Goal: Task Accomplishment & Management: Manage account settings

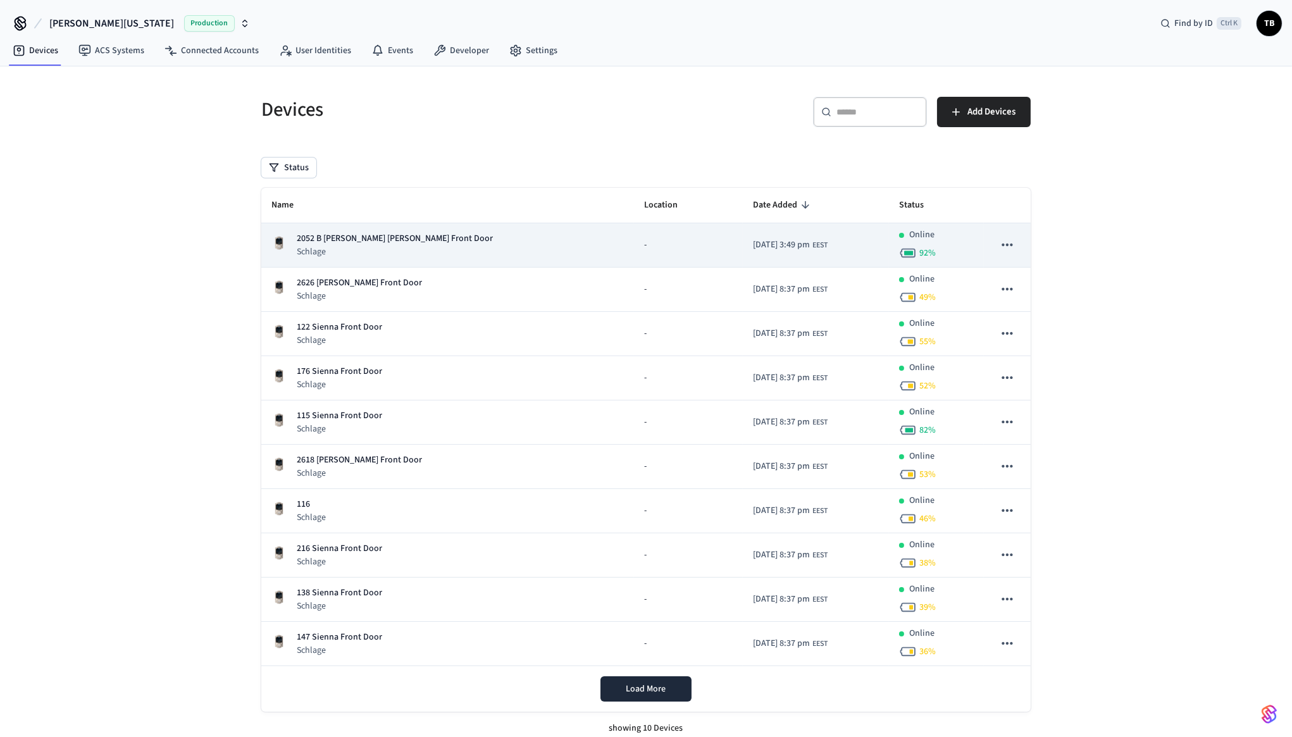
click at [433, 249] on div "2052 B [PERSON_NAME] [PERSON_NAME] Front Door Schlage" at bounding box center [447, 245] width 352 height 26
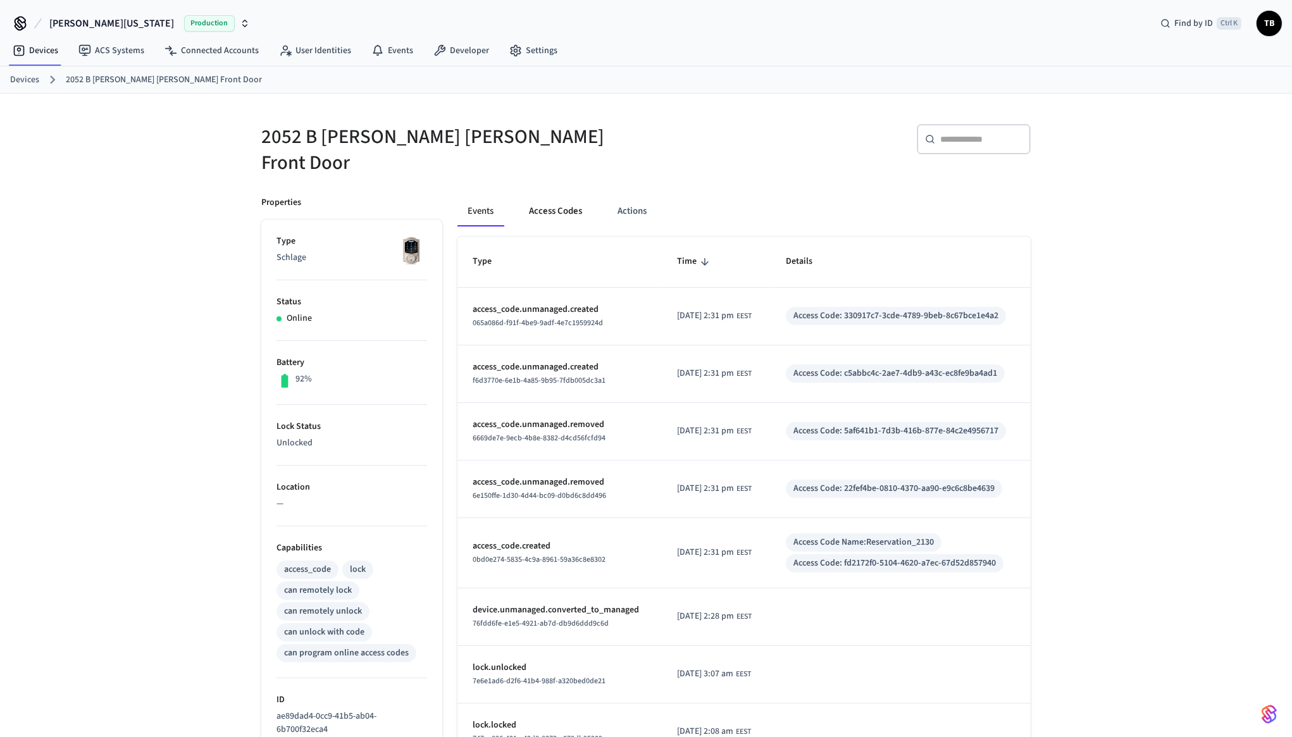
click at [573, 196] on button "Access Codes" at bounding box center [555, 211] width 73 height 30
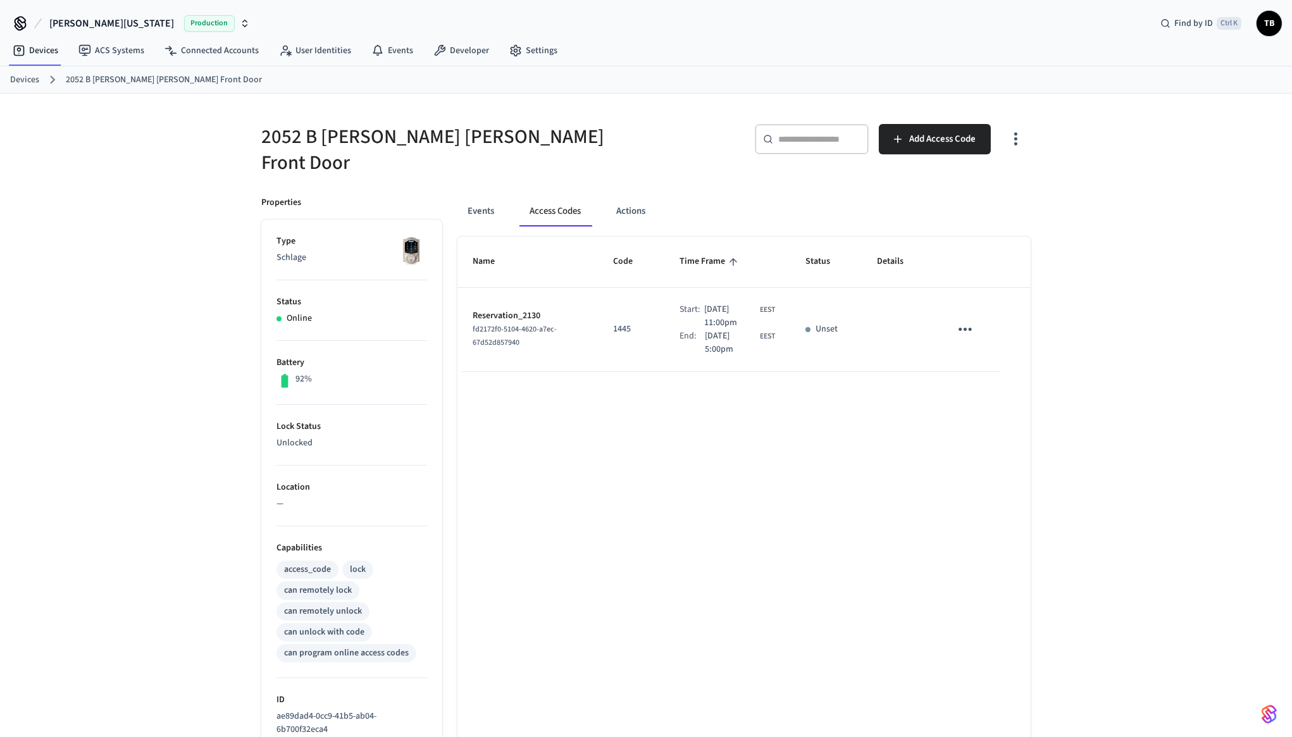
click at [1144, 299] on div "2052 B [PERSON_NAME] [PERSON_NAME] Front Door ​ ​ Add Access Code Properties Ty…" at bounding box center [646, 522] width 1292 height 856
click at [810, 469] on div "Name Code Time Frame Status Details Reservation_2130 fd2172f0-5104-4620-a7ec-67…" at bounding box center [743, 593] width 573 height 713
click at [719, 310] on span "[DATE] 11:00pm" at bounding box center [730, 316] width 53 height 27
click at [709, 425] on div "Name Code Time Frame Status Details Reservation_2130 fd2172f0-5104-4620-a7ec-67…" at bounding box center [743, 593] width 573 height 713
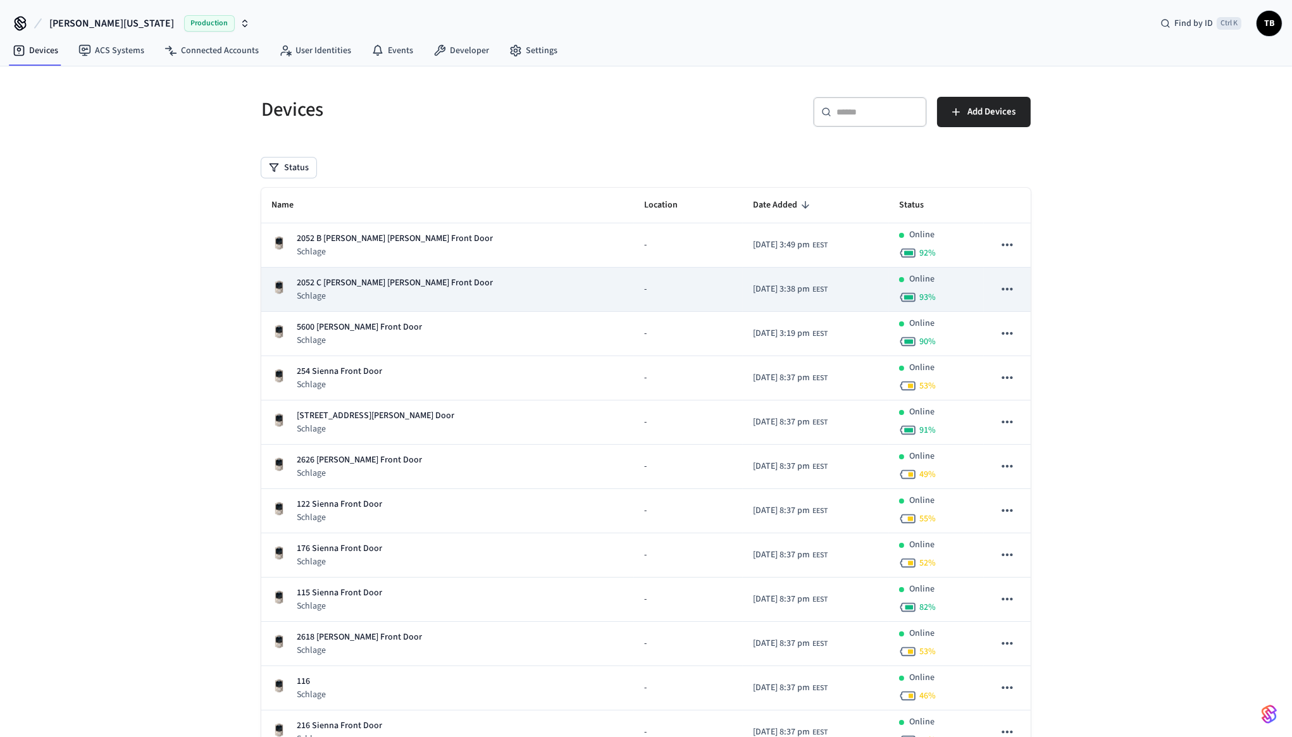
click at [449, 276] on div "2052 C [PERSON_NAME] [PERSON_NAME] Front Door Schlage" at bounding box center [447, 289] width 352 height 26
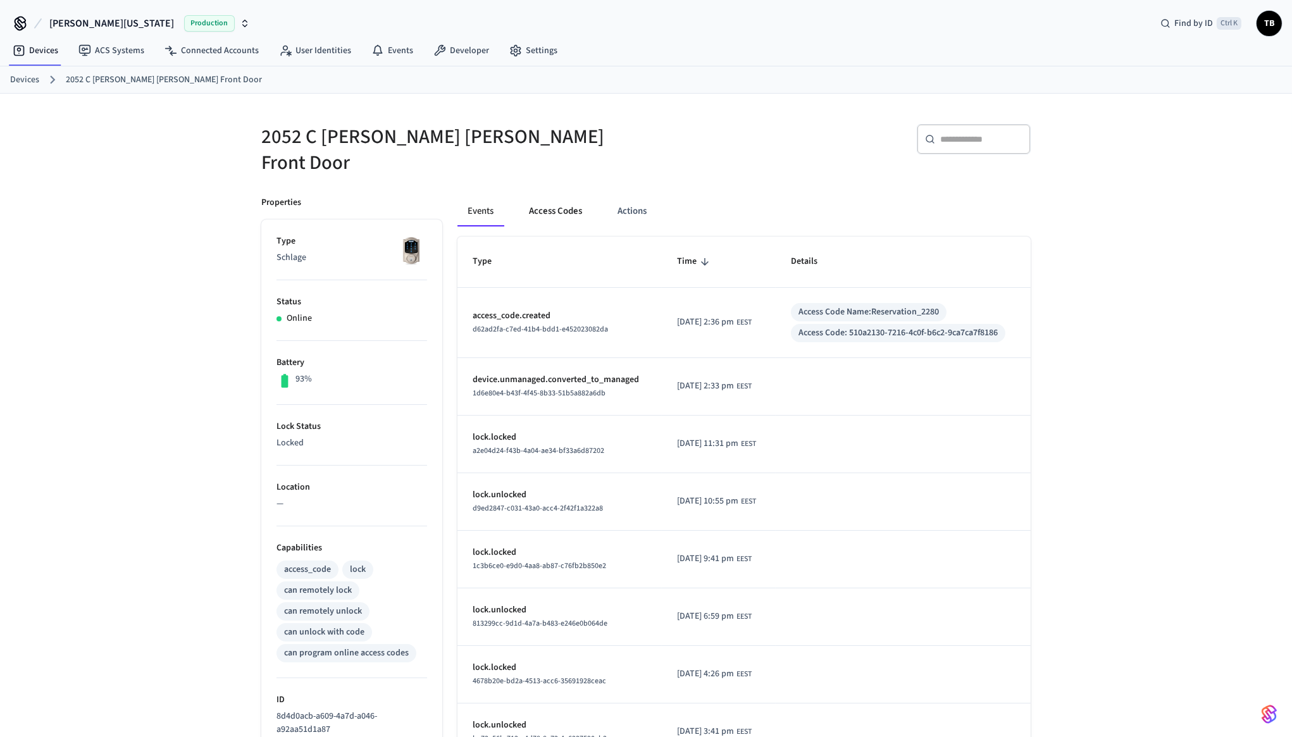
click at [567, 204] on button "Access Codes" at bounding box center [555, 211] width 73 height 30
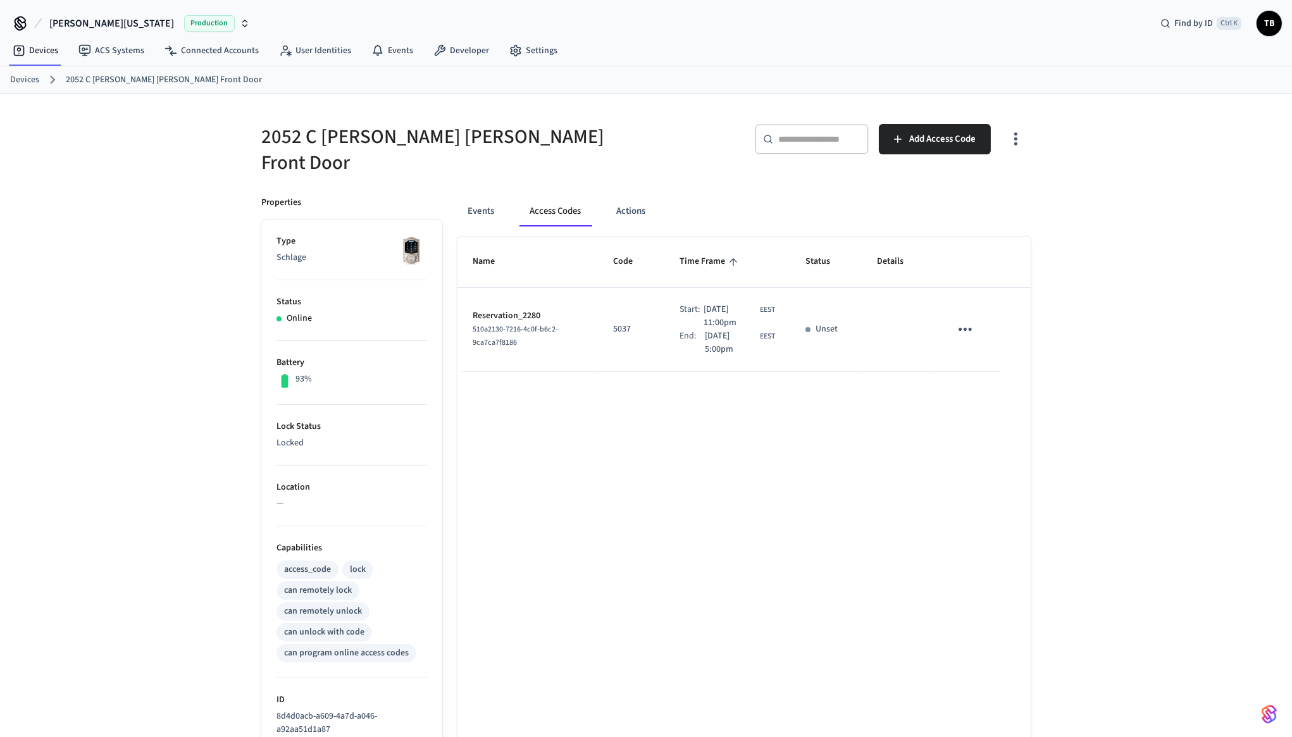
click at [708, 425] on div "Name Code Time Frame Status Details Reservation_2280 510a2130-7216-4c0f-b6c2-9c…" at bounding box center [743, 593] width 573 height 713
click at [959, 328] on icon "sticky table" at bounding box center [964, 329] width 13 height 3
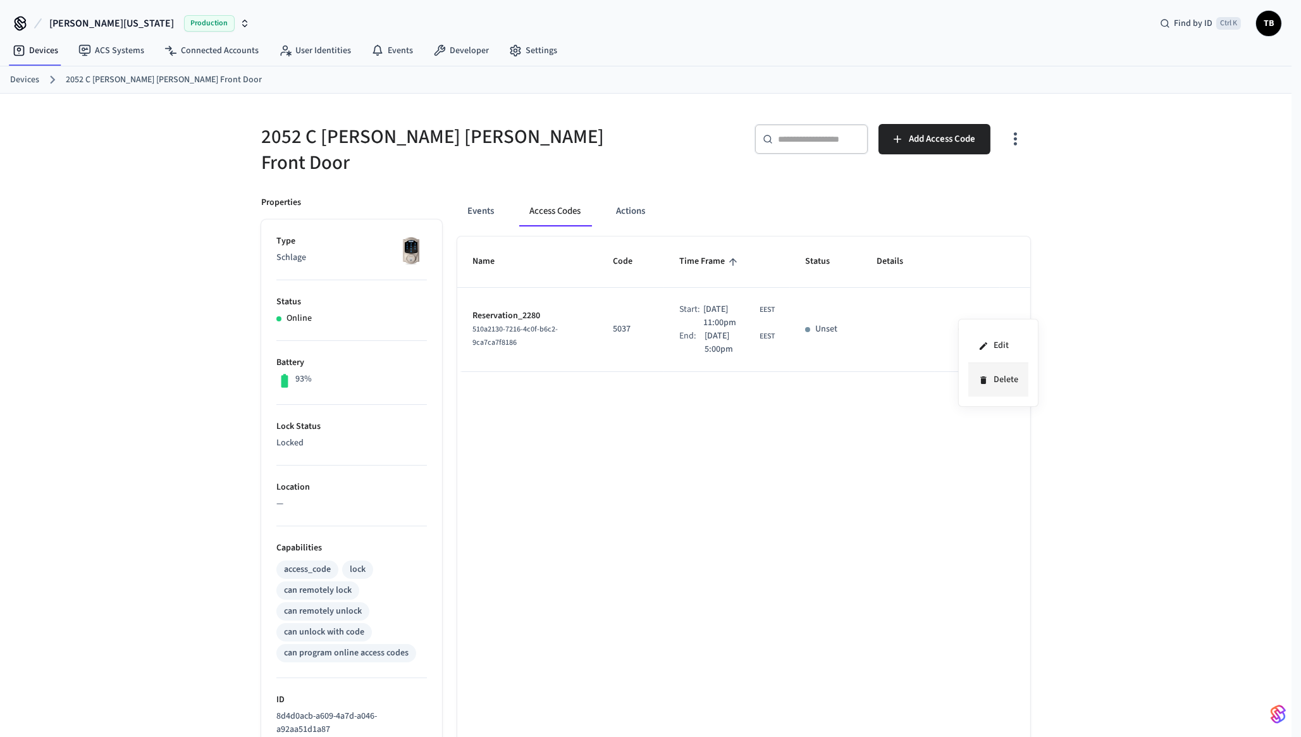
click at [1005, 381] on li "Delete" at bounding box center [999, 380] width 60 height 34
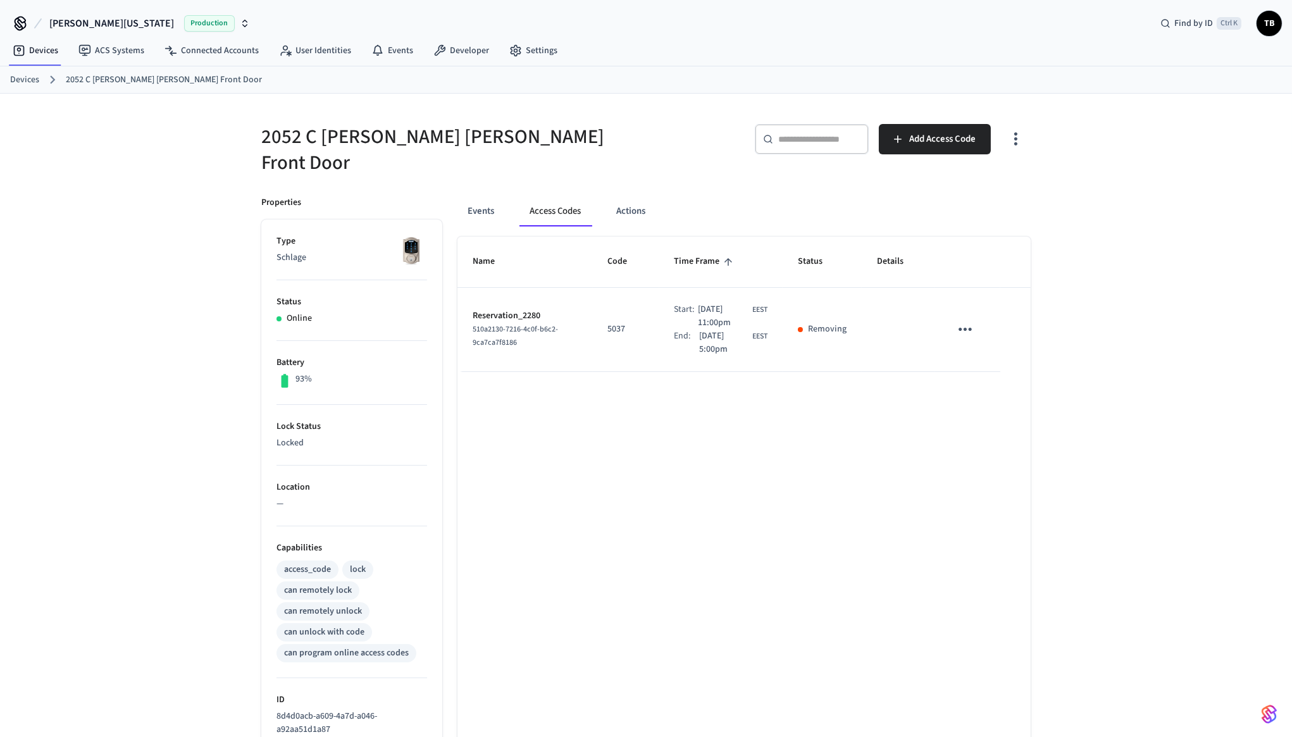
click at [1044, 400] on div "2052 C Jo [PERSON_NAME] Front Door ​ ​ Add Access Code Properties Type Schlage …" at bounding box center [646, 522] width 810 height 856
click at [492, 204] on button "Events" at bounding box center [480, 211] width 47 height 30
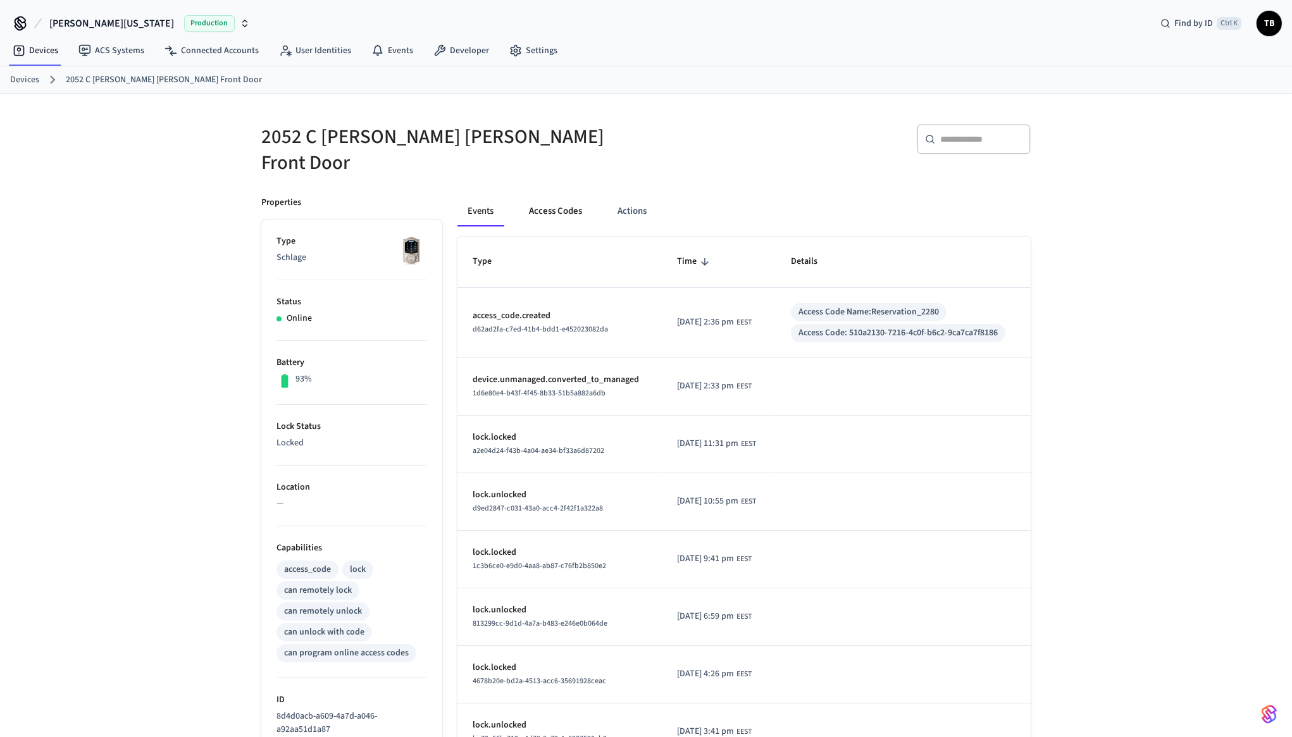
click at [549, 199] on button "Access Codes" at bounding box center [555, 211] width 73 height 30
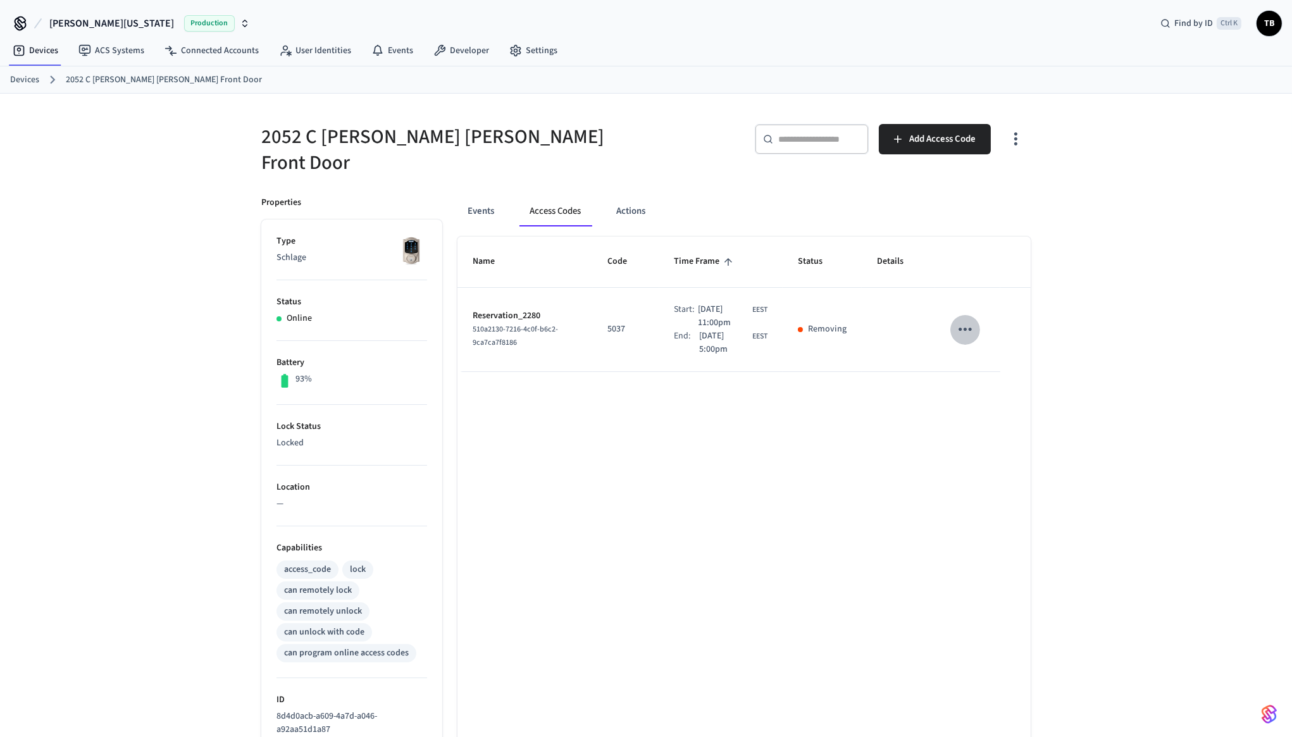
click at [967, 314] on button "sticky table" at bounding box center [965, 329] width 30 height 30
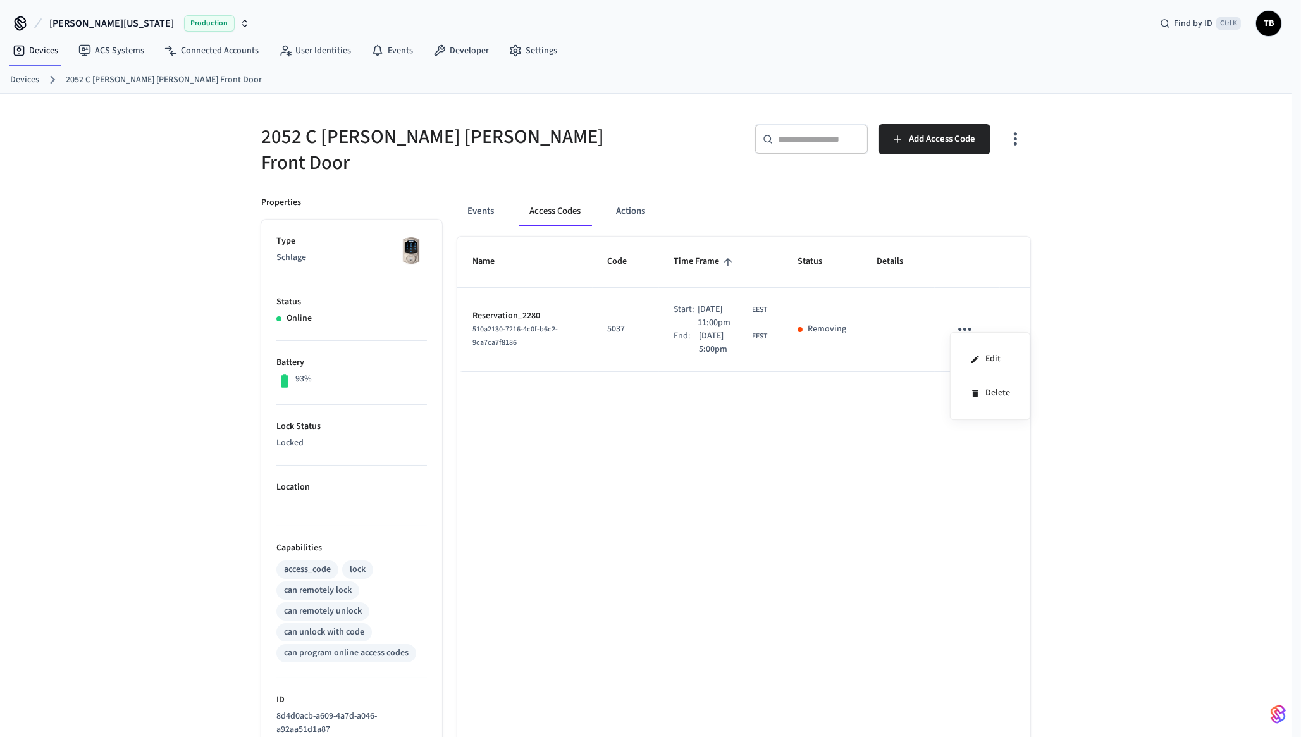
click at [741, 445] on div at bounding box center [650, 368] width 1301 height 737
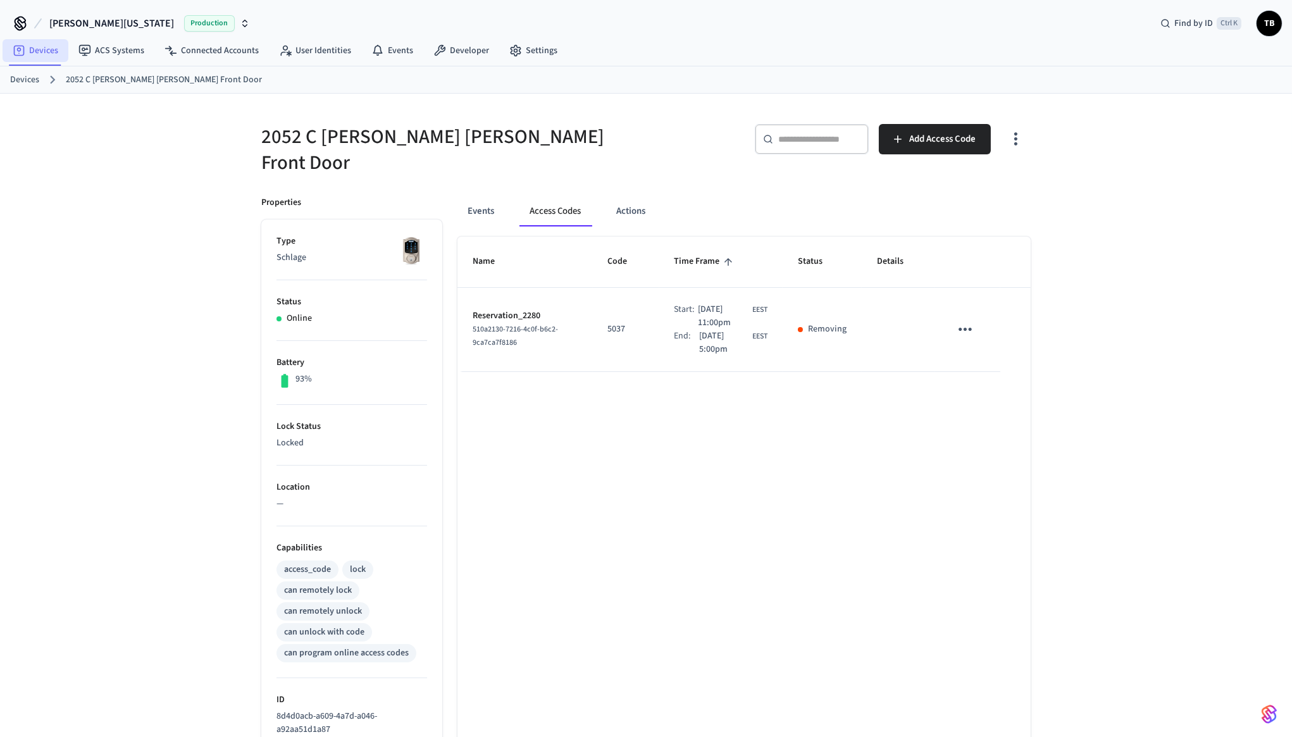
click at [42, 51] on link "Devices" at bounding box center [36, 50] width 66 height 23
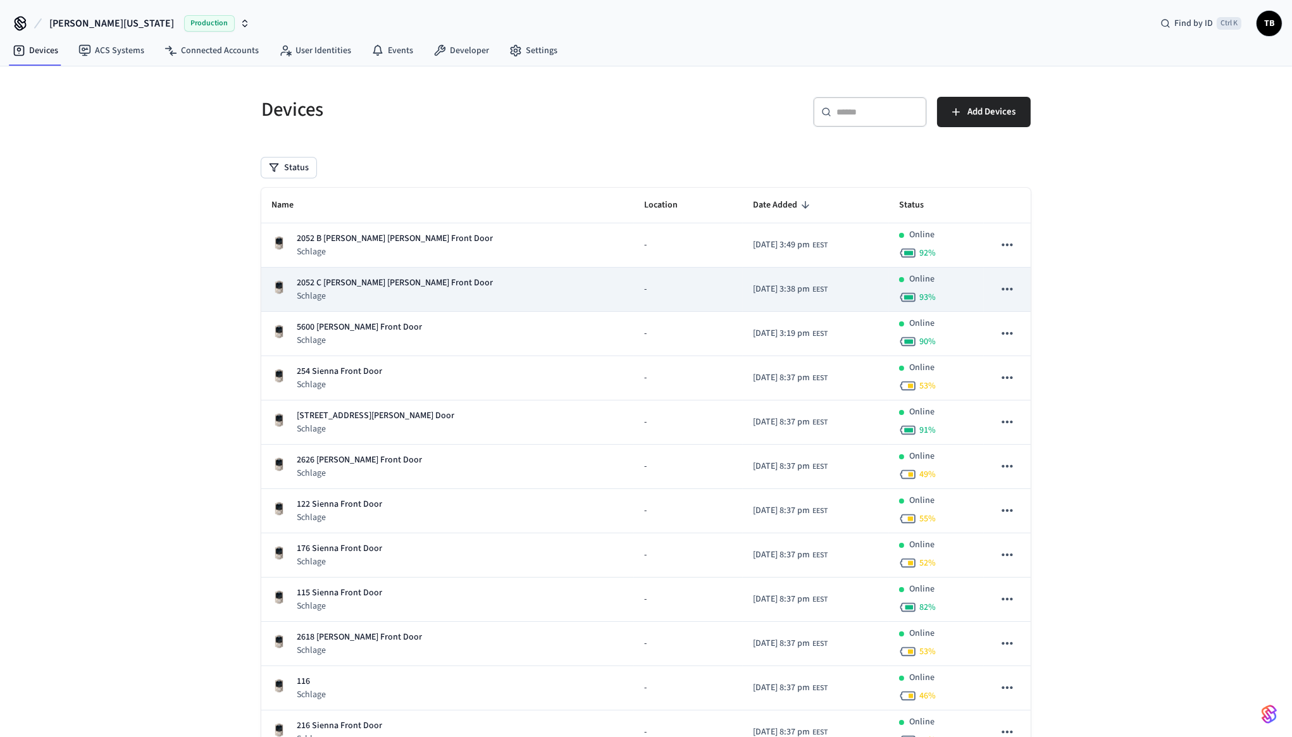
click at [385, 276] on p "2052 C [PERSON_NAME] [PERSON_NAME] Front Door" at bounding box center [395, 282] width 196 height 13
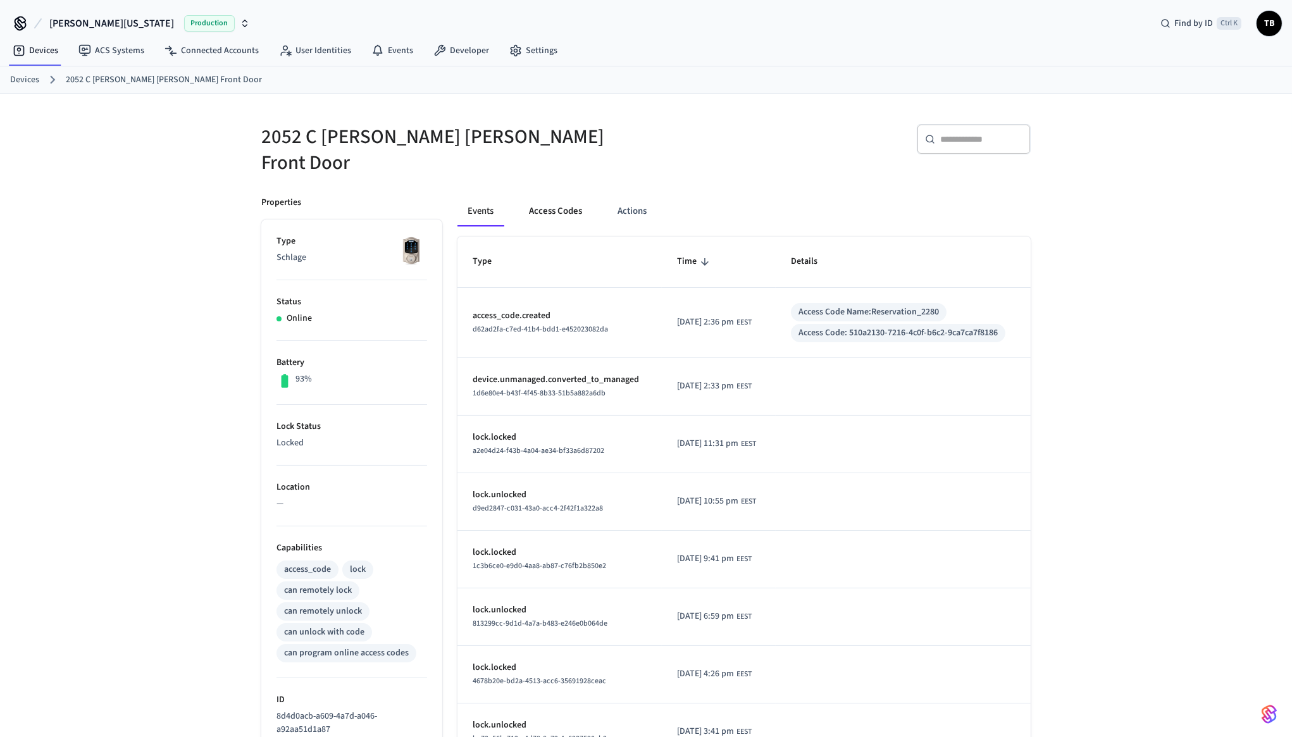
click at [561, 198] on button "Access Codes" at bounding box center [555, 211] width 73 height 30
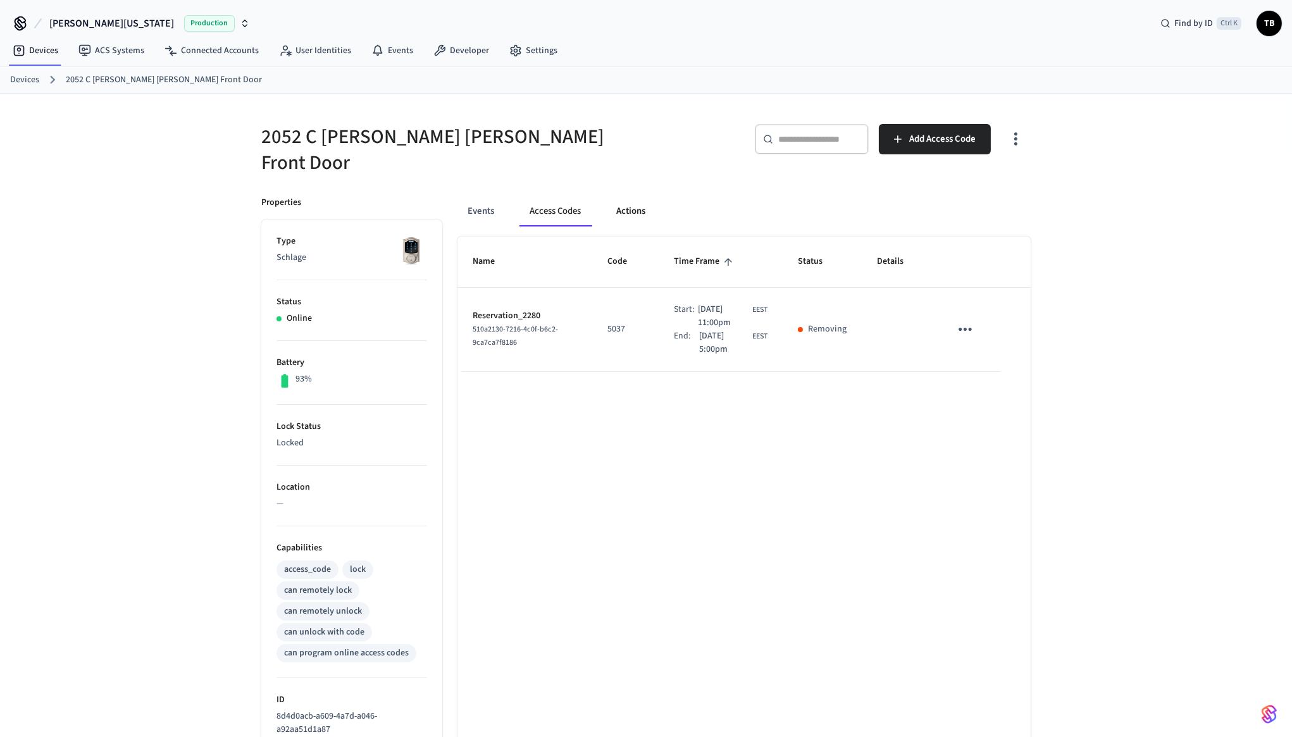
click at [627, 196] on button "Actions" at bounding box center [630, 211] width 49 height 30
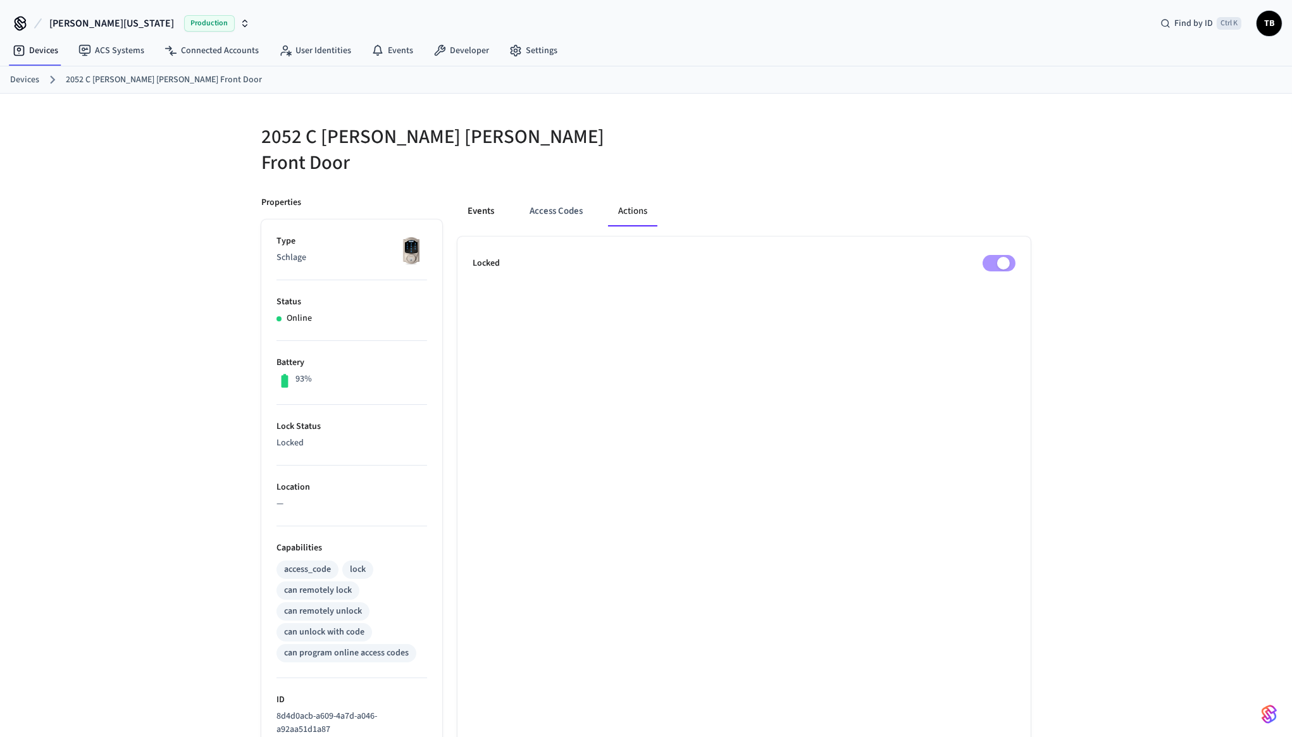
click at [490, 196] on button "Events" at bounding box center [480, 211] width 47 height 30
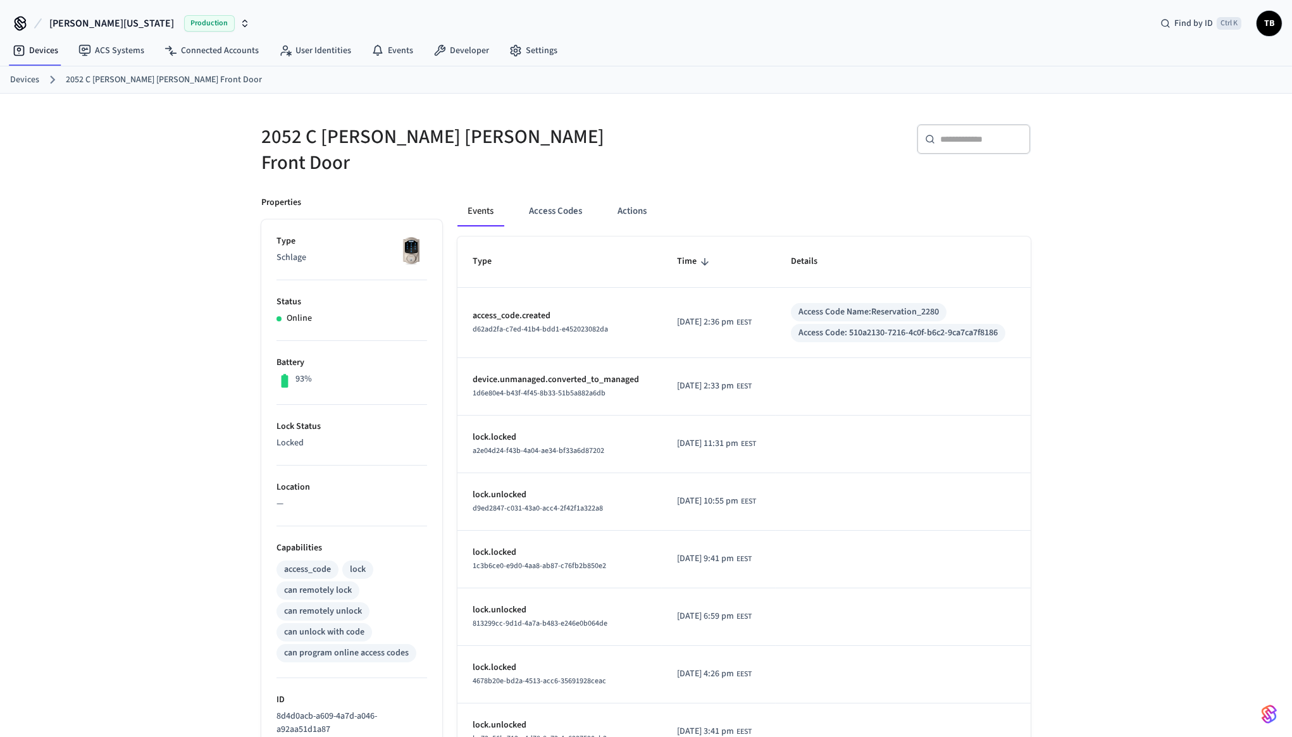
click at [73, 24] on span "[PERSON_NAME][US_STATE]" at bounding box center [111, 23] width 125 height 15
click at [72, 20] on span "[PERSON_NAME][US_STATE]" at bounding box center [111, 23] width 125 height 15
click at [41, 54] on link "Devices" at bounding box center [36, 50] width 66 height 23
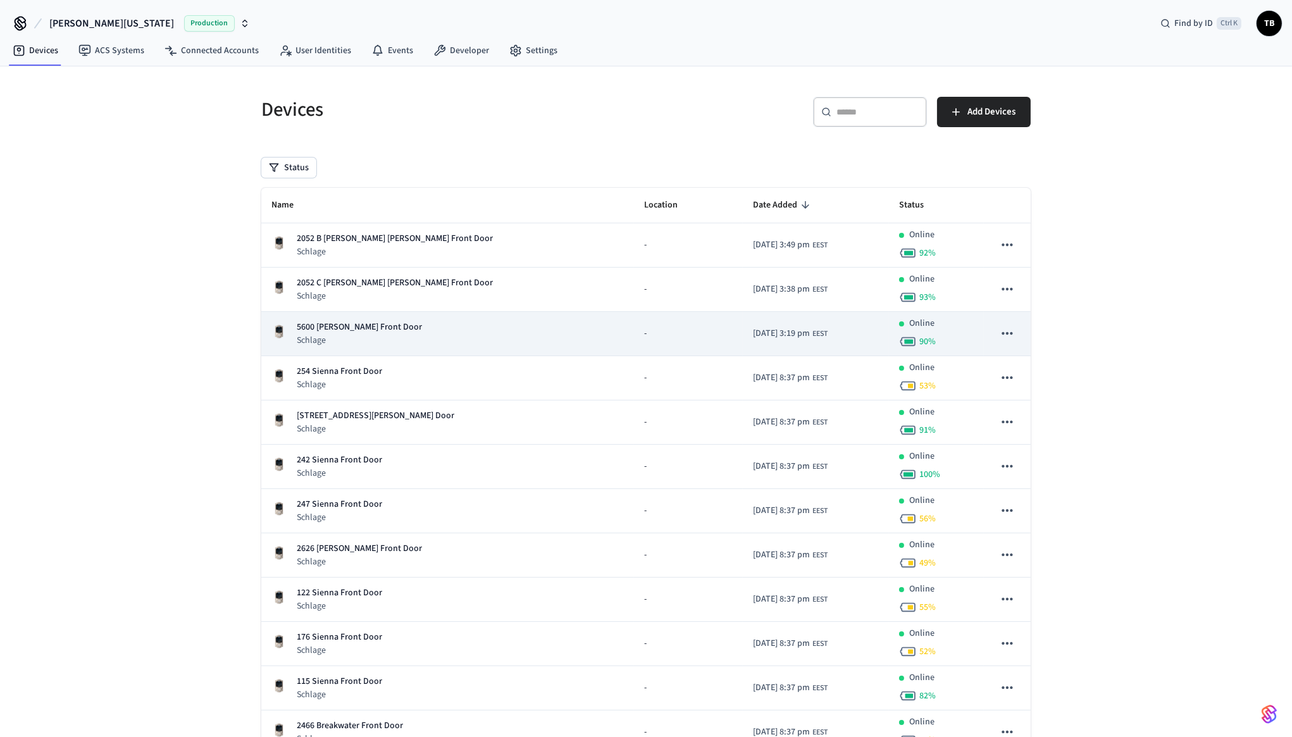
click at [406, 340] on div "5600 [PERSON_NAME] Front Door Schlage" at bounding box center [447, 334] width 352 height 26
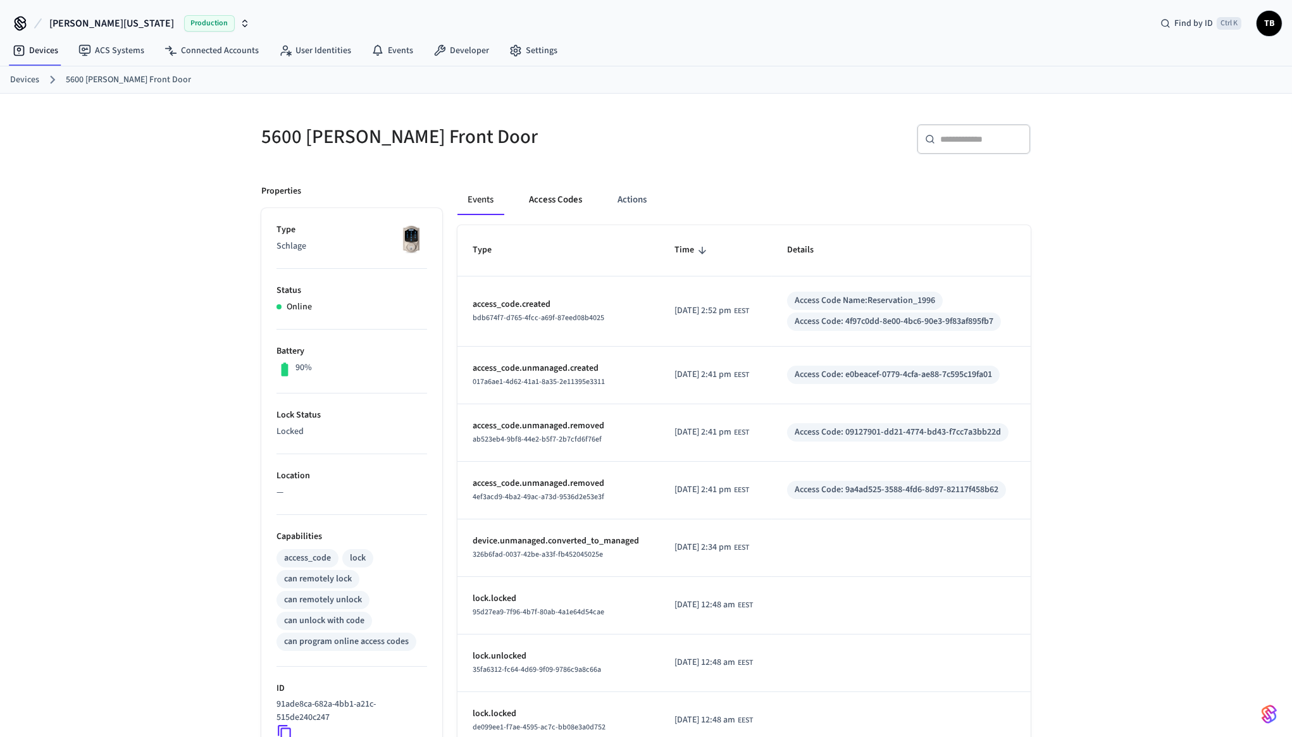
click at [559, 192] on button "Access Codes" at bounding box center [555, 200] width 73 height 30
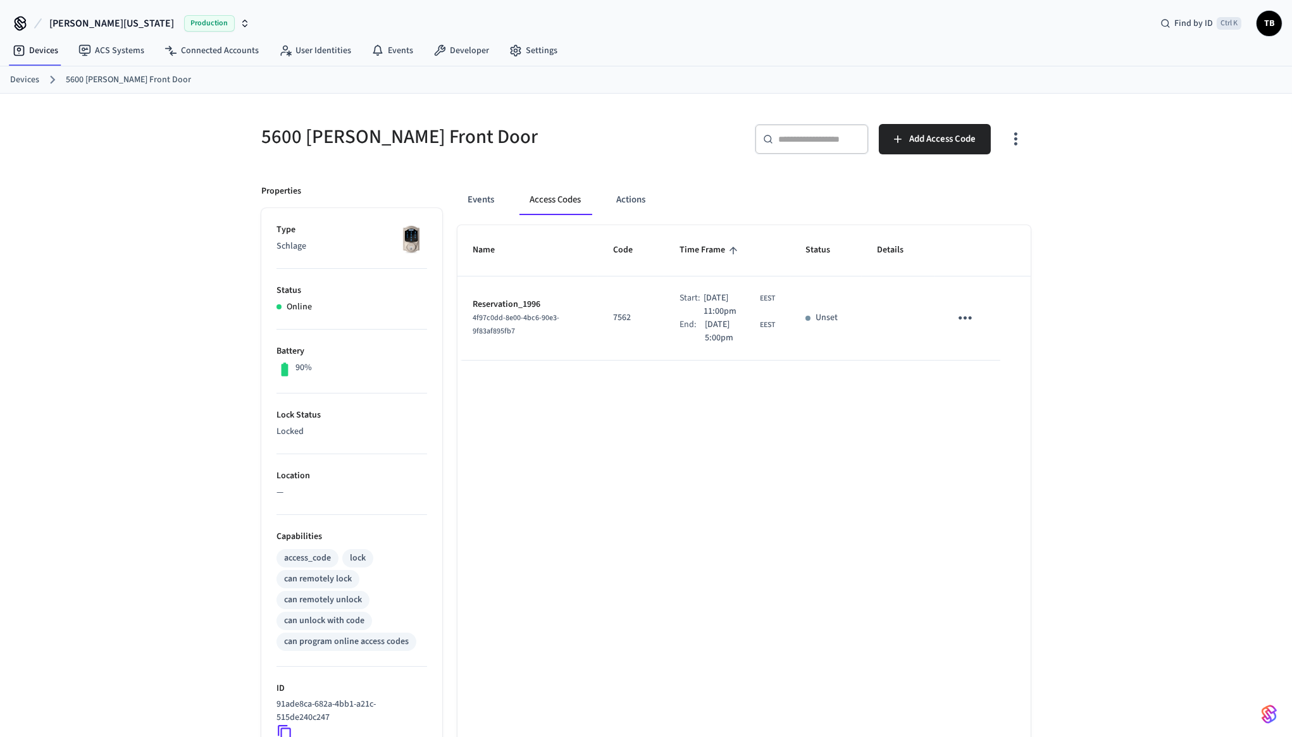
click at [972, 324] on icon "sticky table" at bounding box center [965, 318] width 20 height 20
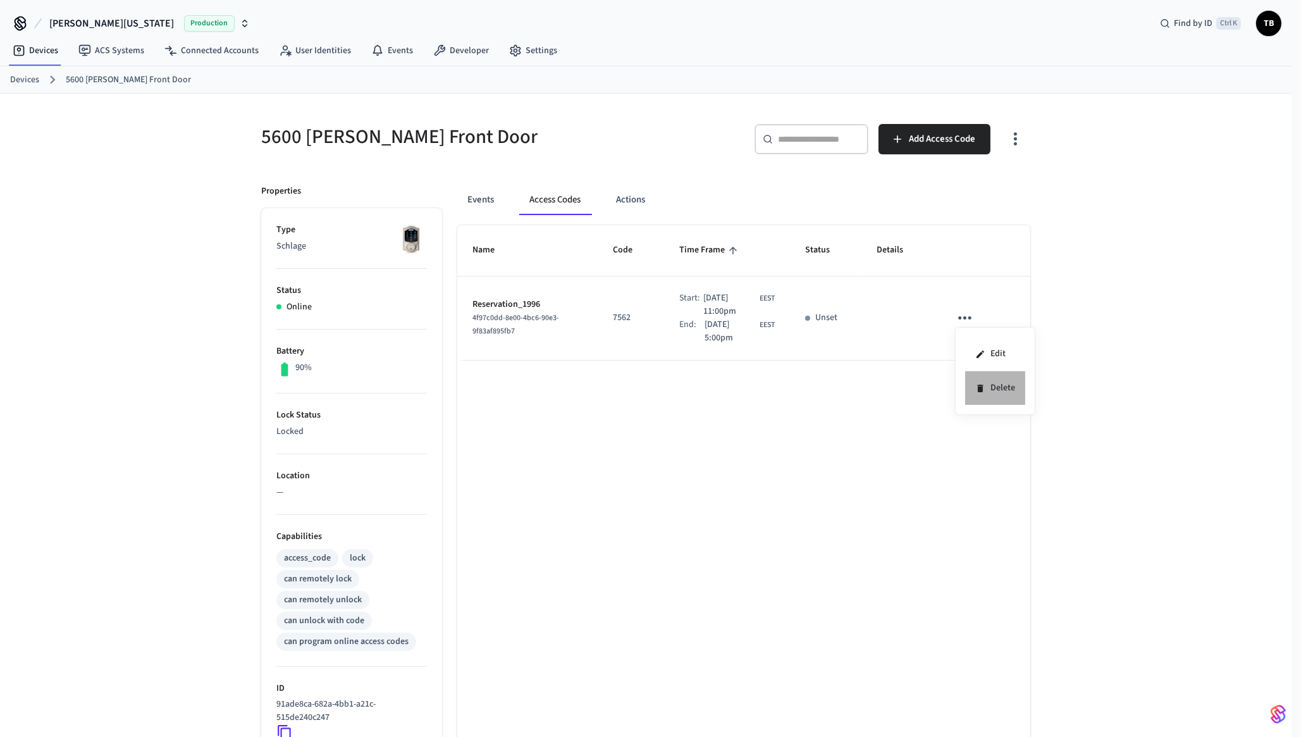
click at [994, 386] on li "Delete" at bounding box center [995, 388] width 60 height 34
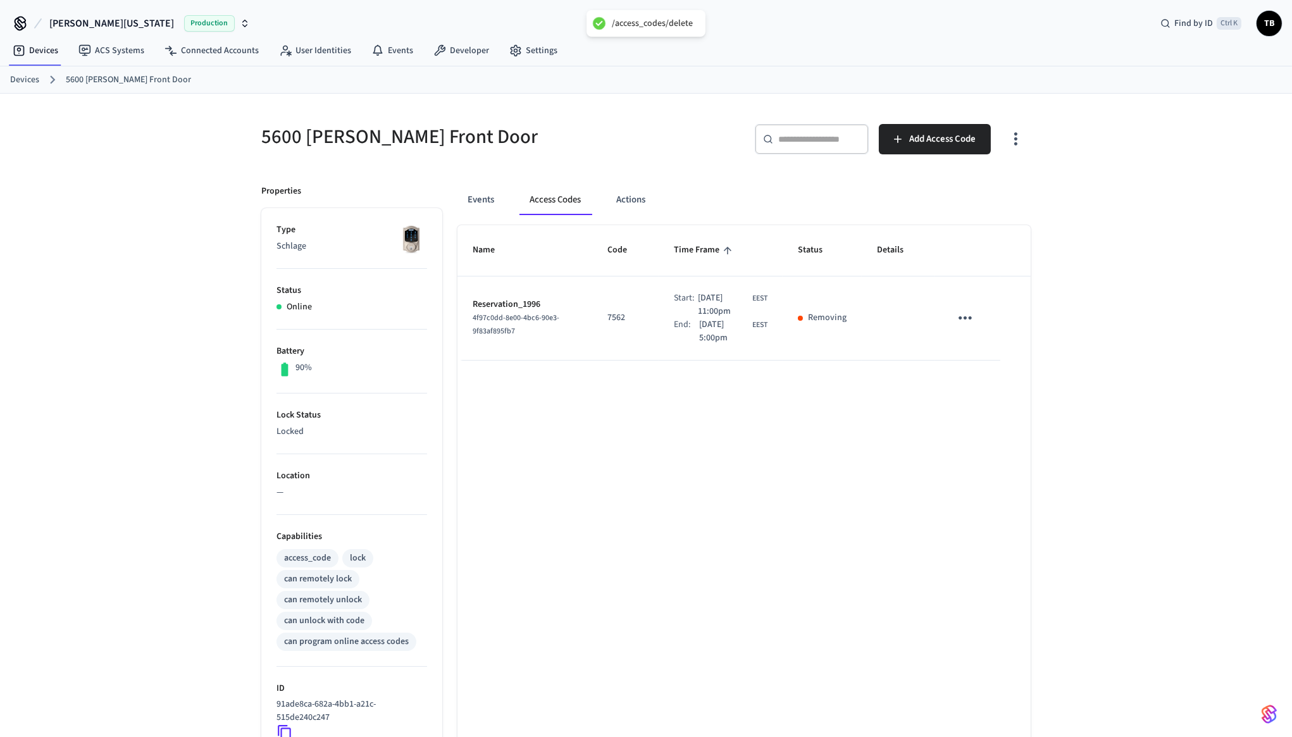
click at [963, 346] on td "sticky table" at bounding box center [967, 318] width 65 height 84
click at [962, 320] on icon "sticky table" at bounding box center [965, 318] width 20 height 20
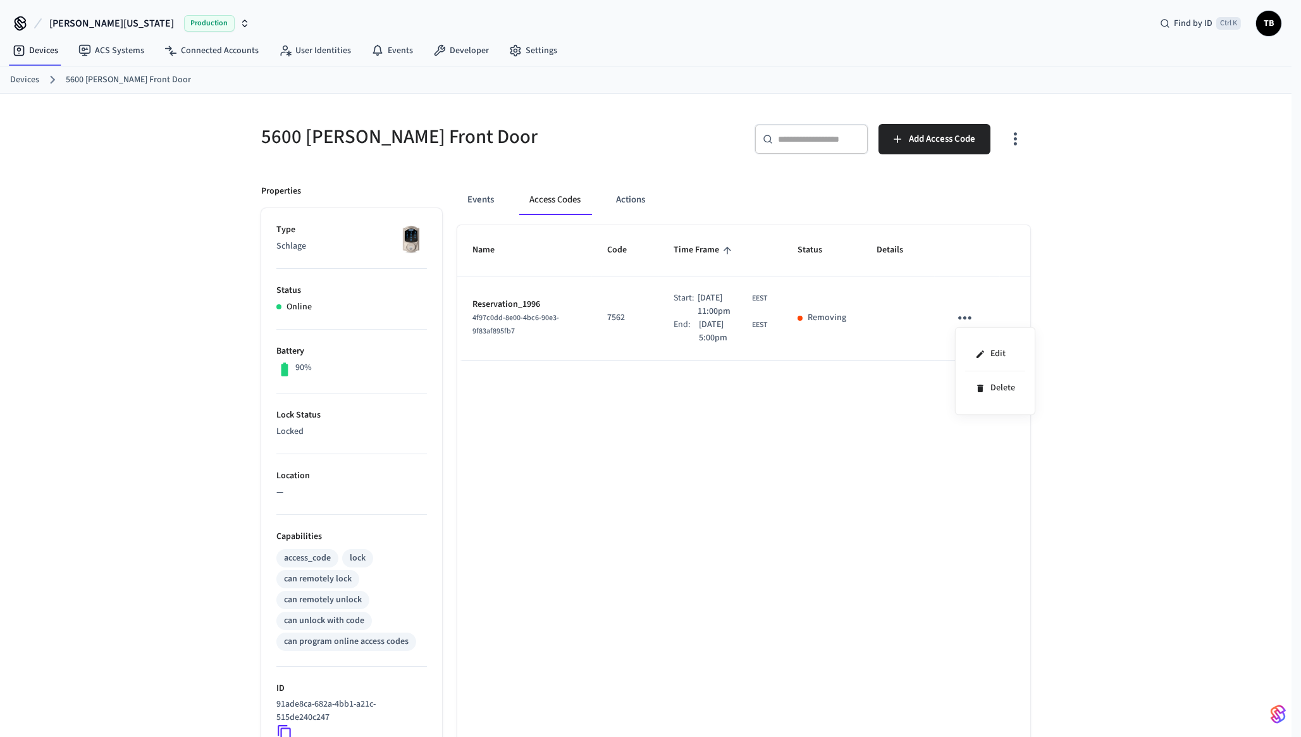
click at [903, 331] on div at bounding box center [650, 368] width 1301 height 737
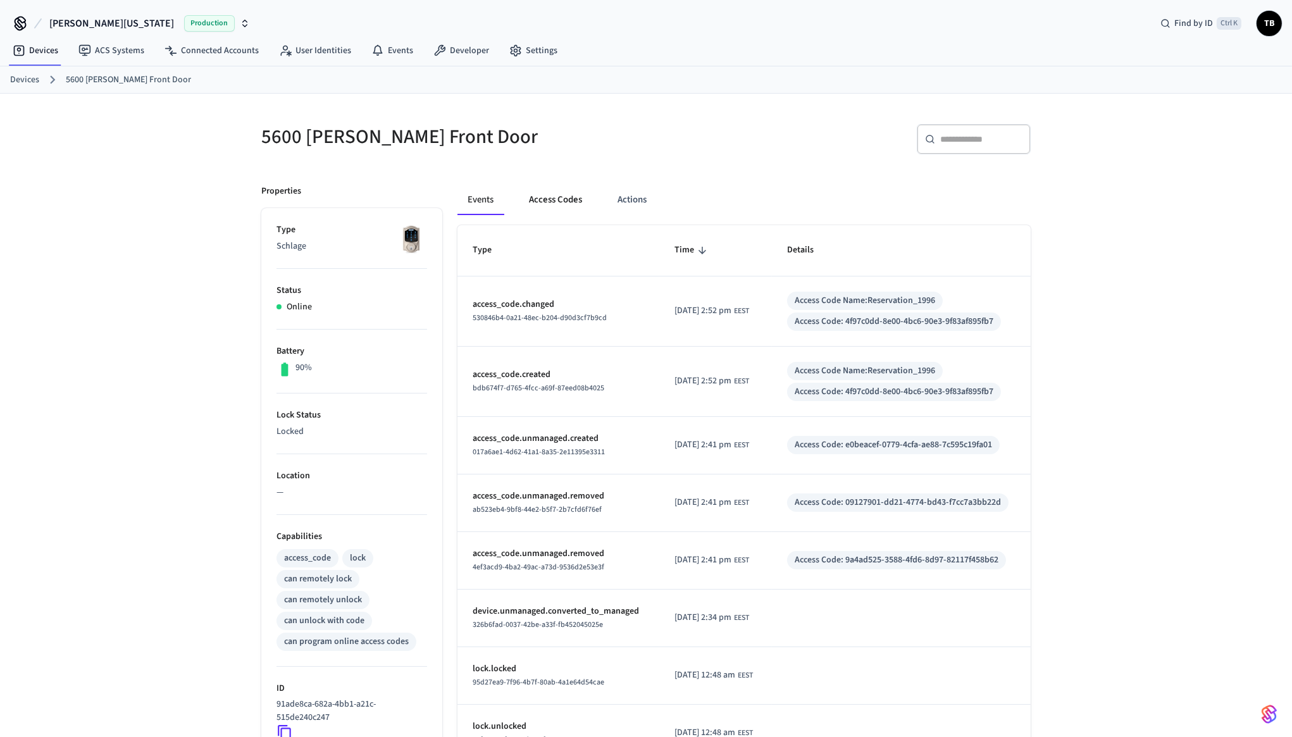
click at [576, 194] on button "Access Codes" at bounding box center [555, 200] width 73 height 30
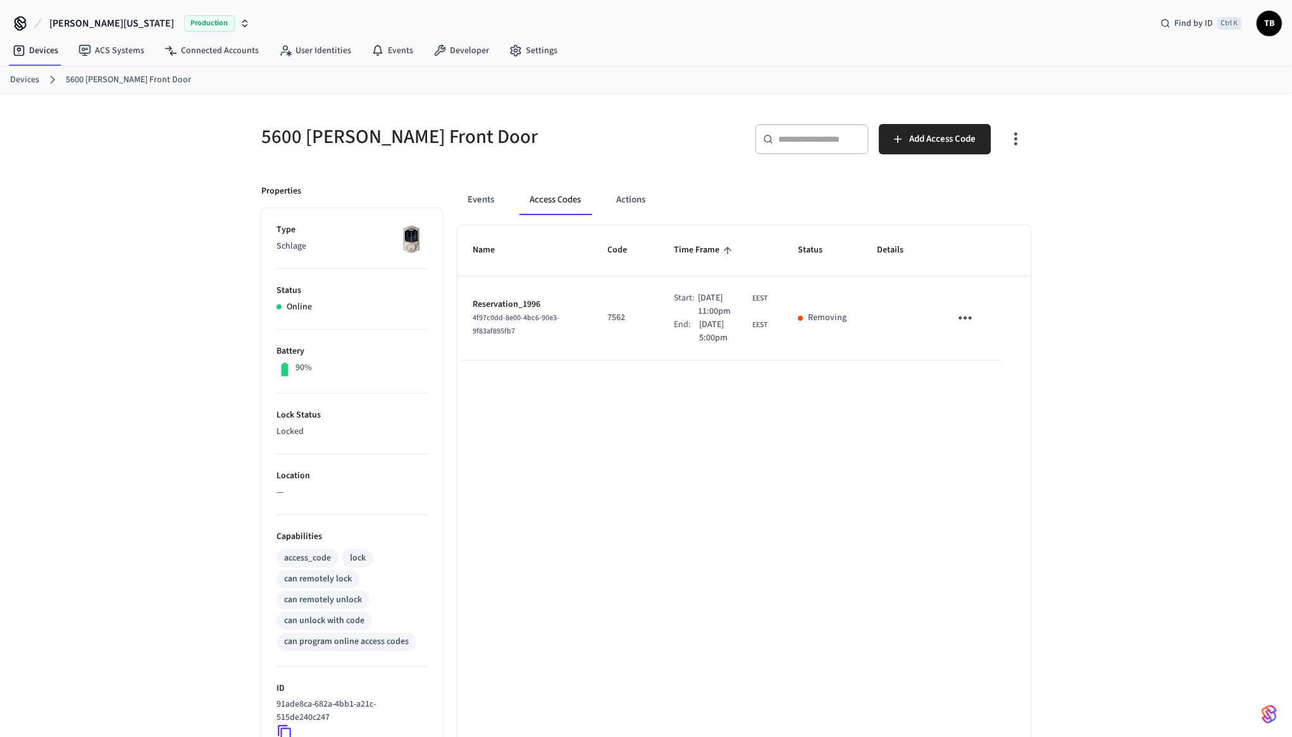
click at [658, 150] on div "​ ​ Add Access Code" at bounding box center [842, 144] width 377 height 40
click at [628, 187] on button "Actions" at bounding box center [630, 200] width 49 height 30
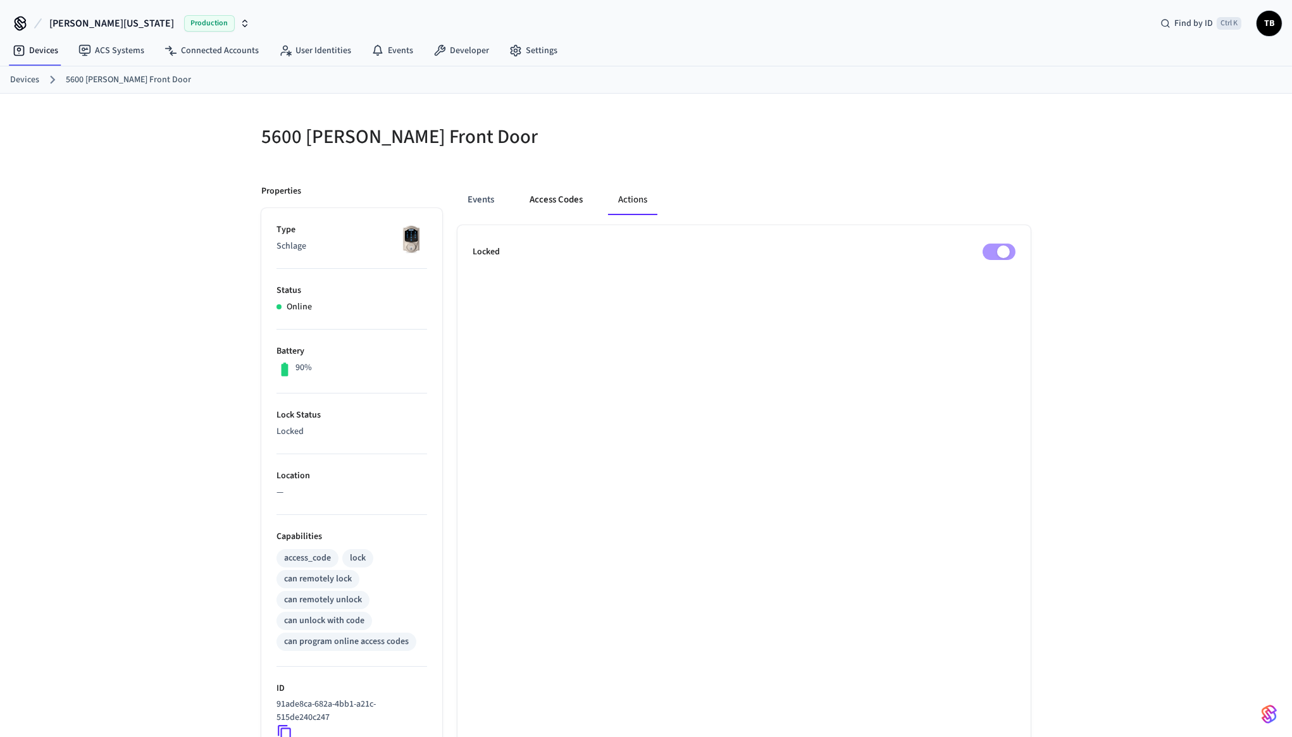
click at [570, 197] on button "Access Codes" at bounding box center [555, 200] width 73 height 30
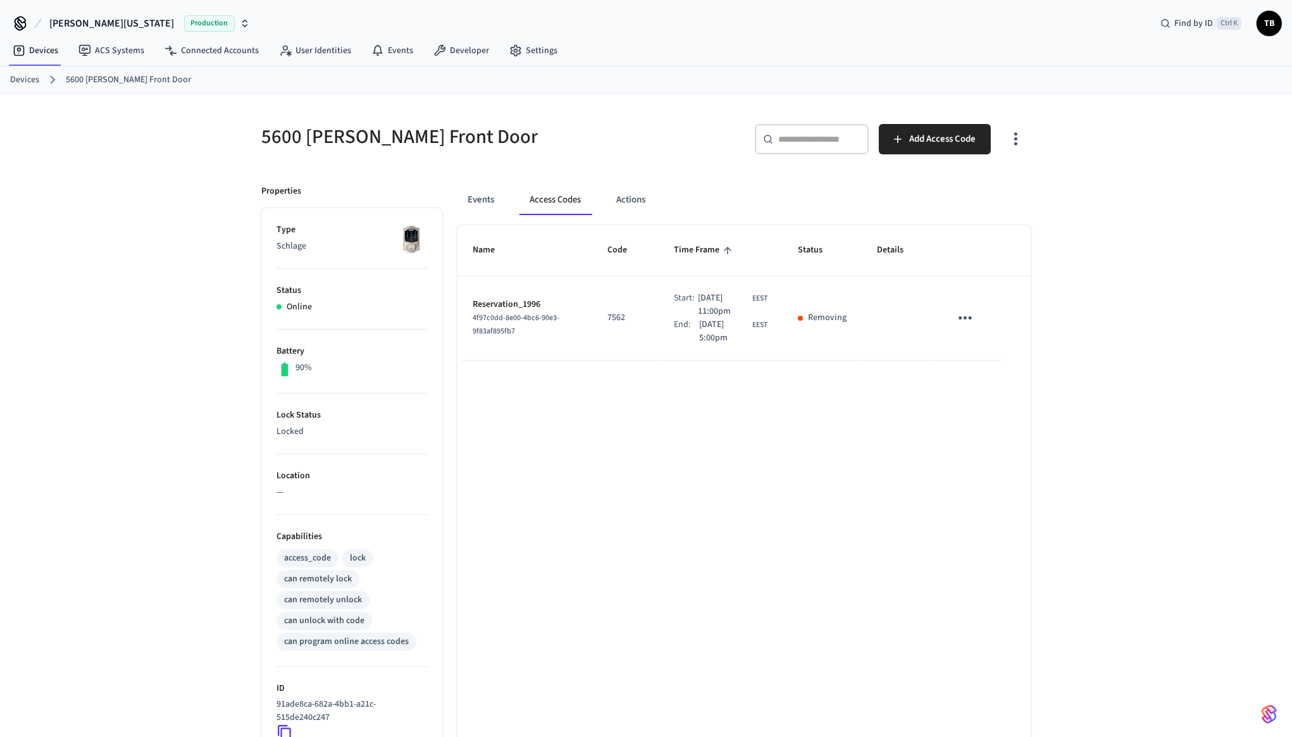
click at [614, 159] on div "5600 [PERSON_NAME] Front Door" at bounding box center [442, 137] width 392 height 56
click at [615, 159] on div "5600 [PERSON_NAME] Front Door" at bounding box center [442, 137] width 392 height 56
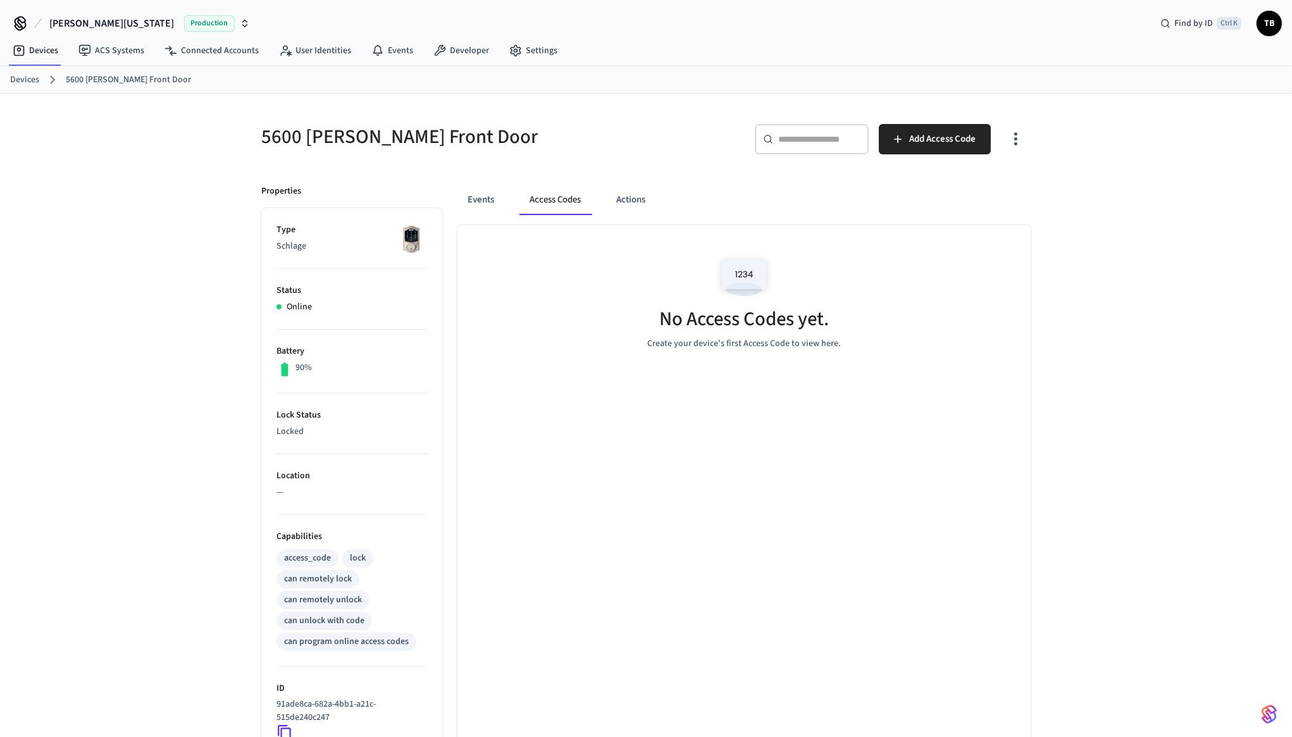
click at [890, 335] on div "No Access Codes yet. Create your device's first Access Code to view here." at bounding box center [743, 300] width 573 height 151
click at [522, 278] on div "No Access Codes yet. Create your device's first Access Code to view here." at bounding box center [743, 300] width 573 height 151
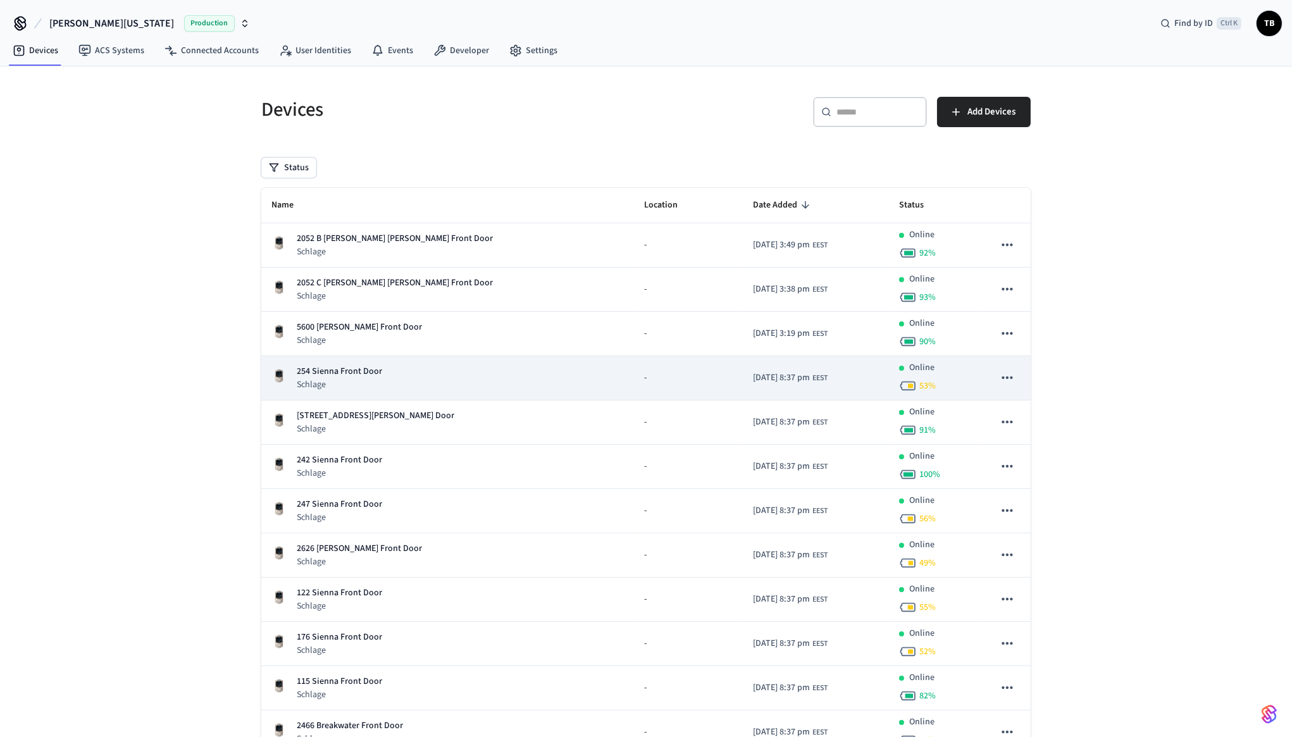
click at [424, 389] on div "254 Sienna Front Door Schlage" at bounding box center [447, 378] width 352 height 26
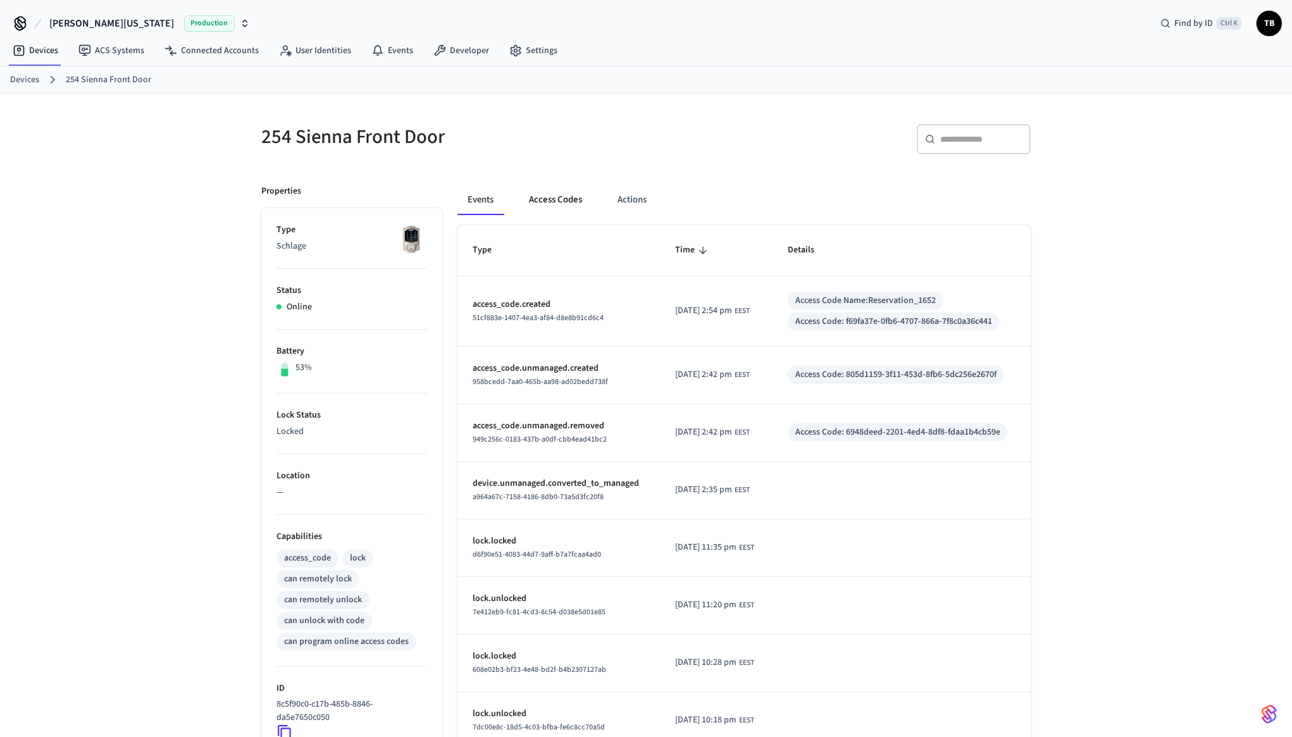
click at [567, 195] on button "Access Codes" at bounding box center [555, 200] width 73 height 30
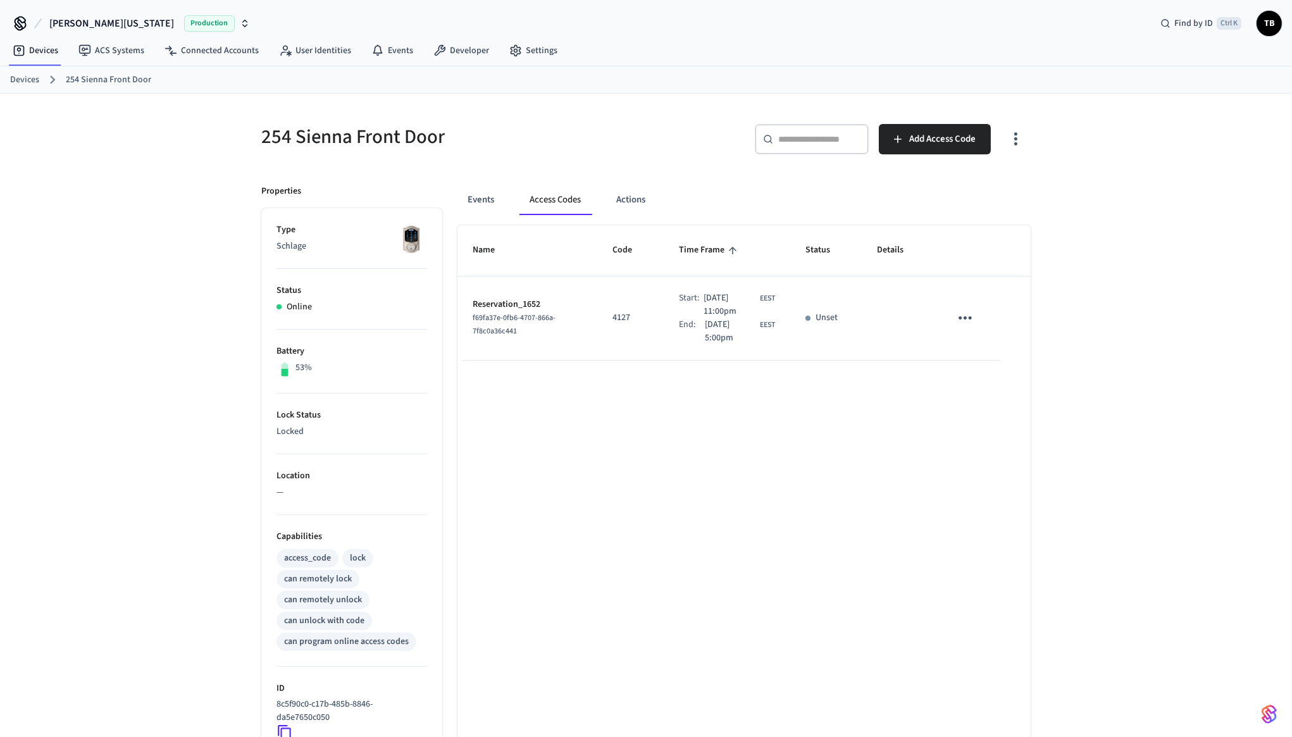
click at [962, 318] on icon "sticky table" at bounding box center [965, 318] width 20 height 20
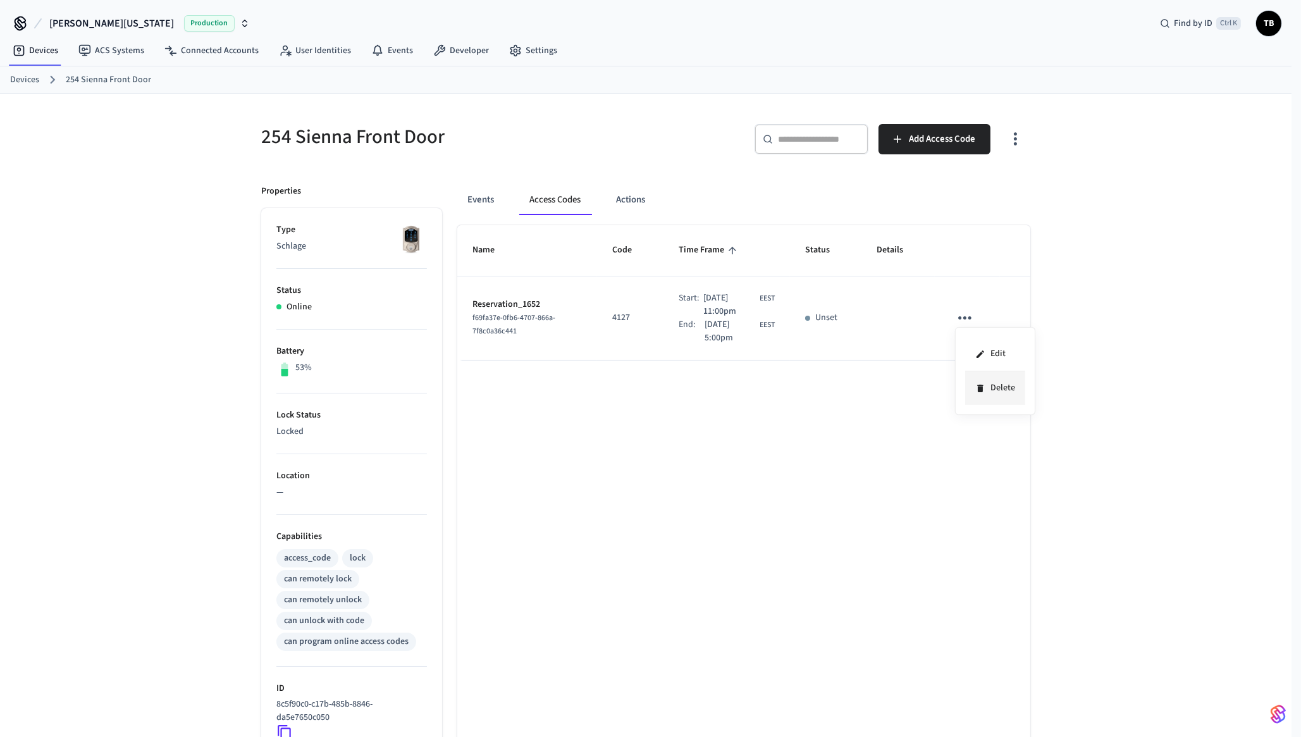
click at [989, 393] on li "Delete" at bounding box center [995, 388] width 60 height 34
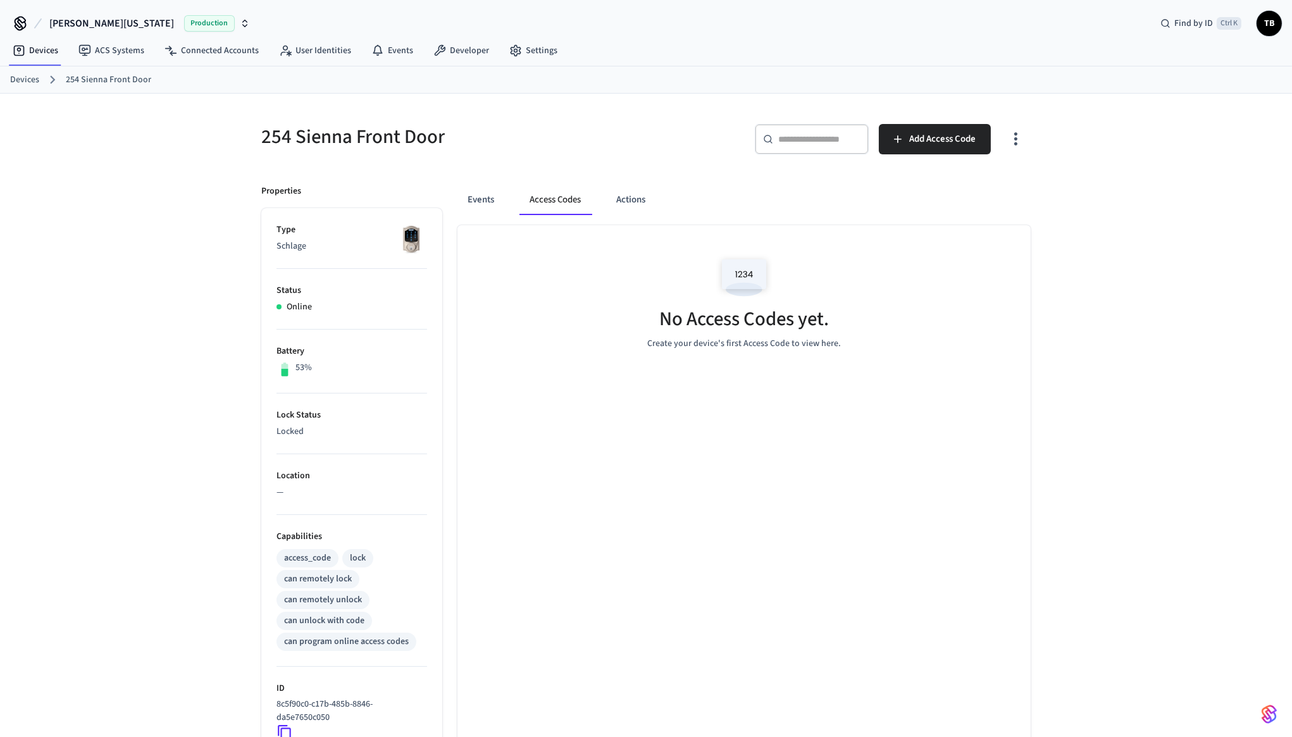
click at [609, 318] on div "No Access Codes yet. Create your device's first Access Code to view here." at bounding box center [743, 300] width 573 height 151
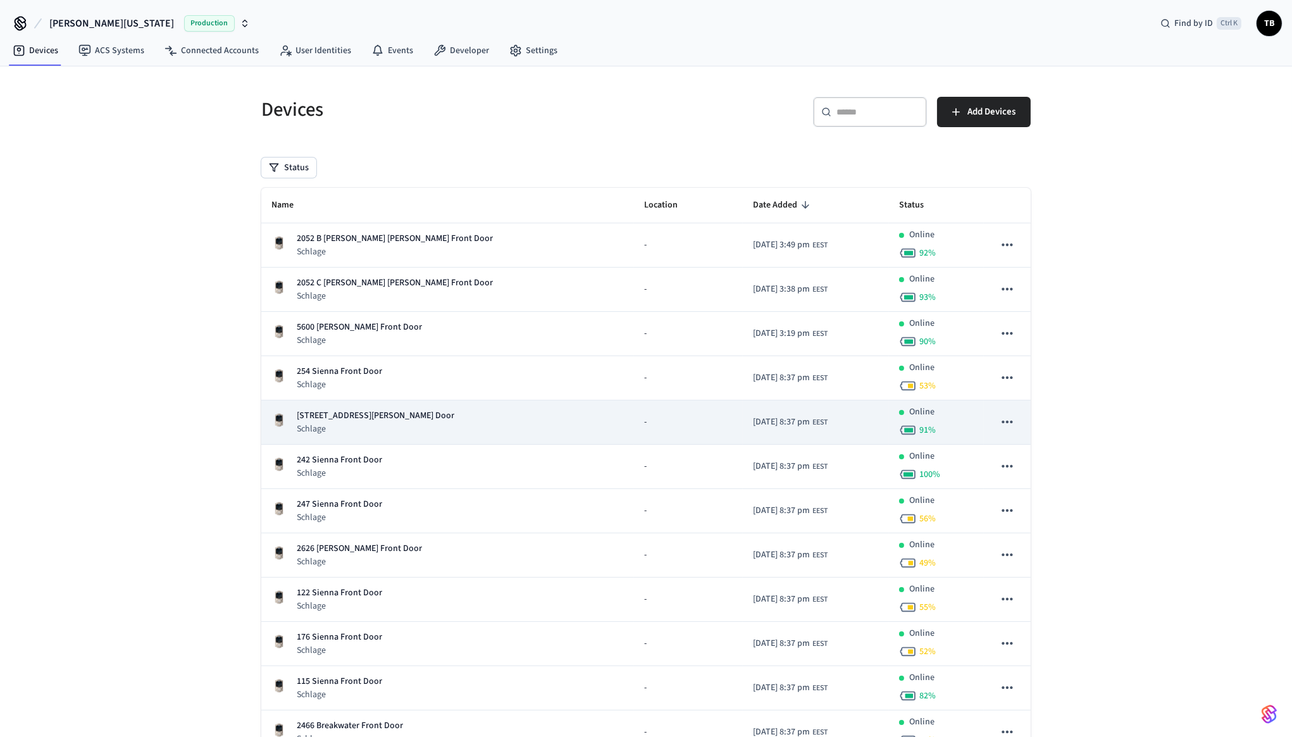
click at [404, 428] on div "5746 Lockwood Front Door Schlage" at bounding box center [447, 422] width 352 height 26
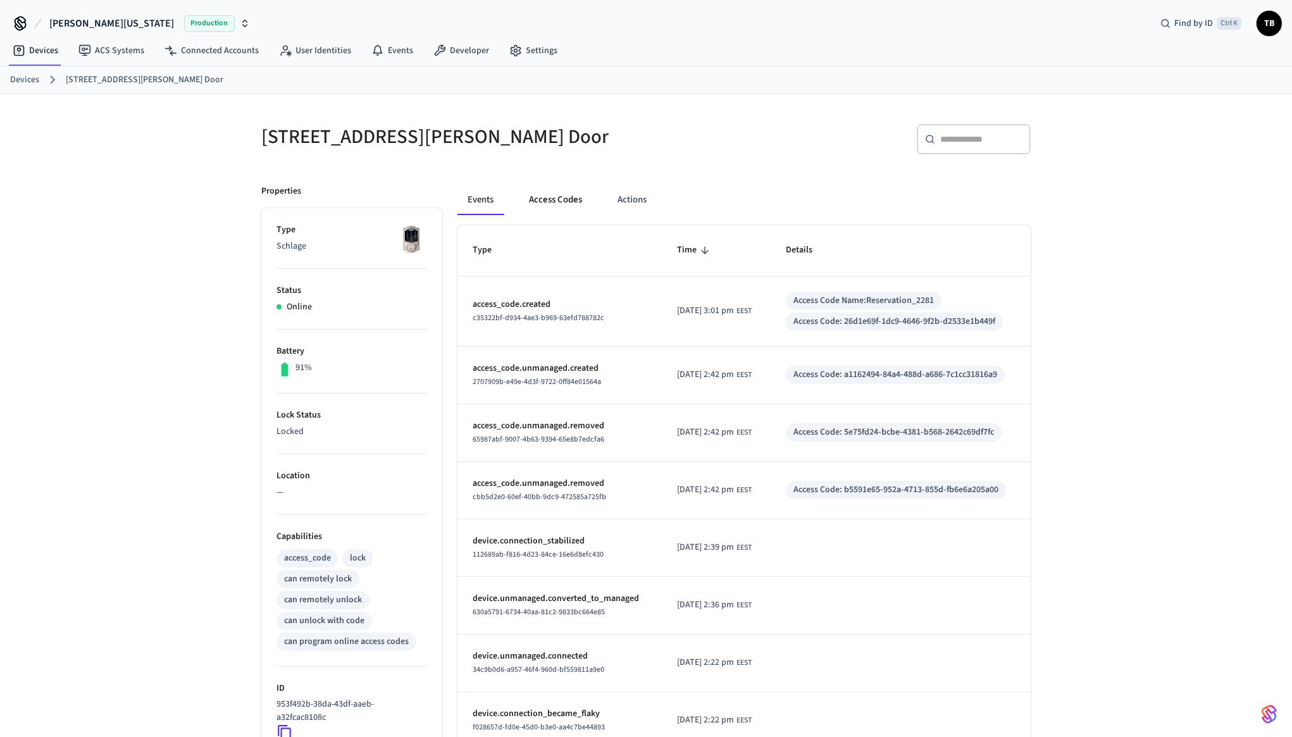
click at [575, 202] on button "Access Codes" at bounding box center [555, 200] width 73 height 30
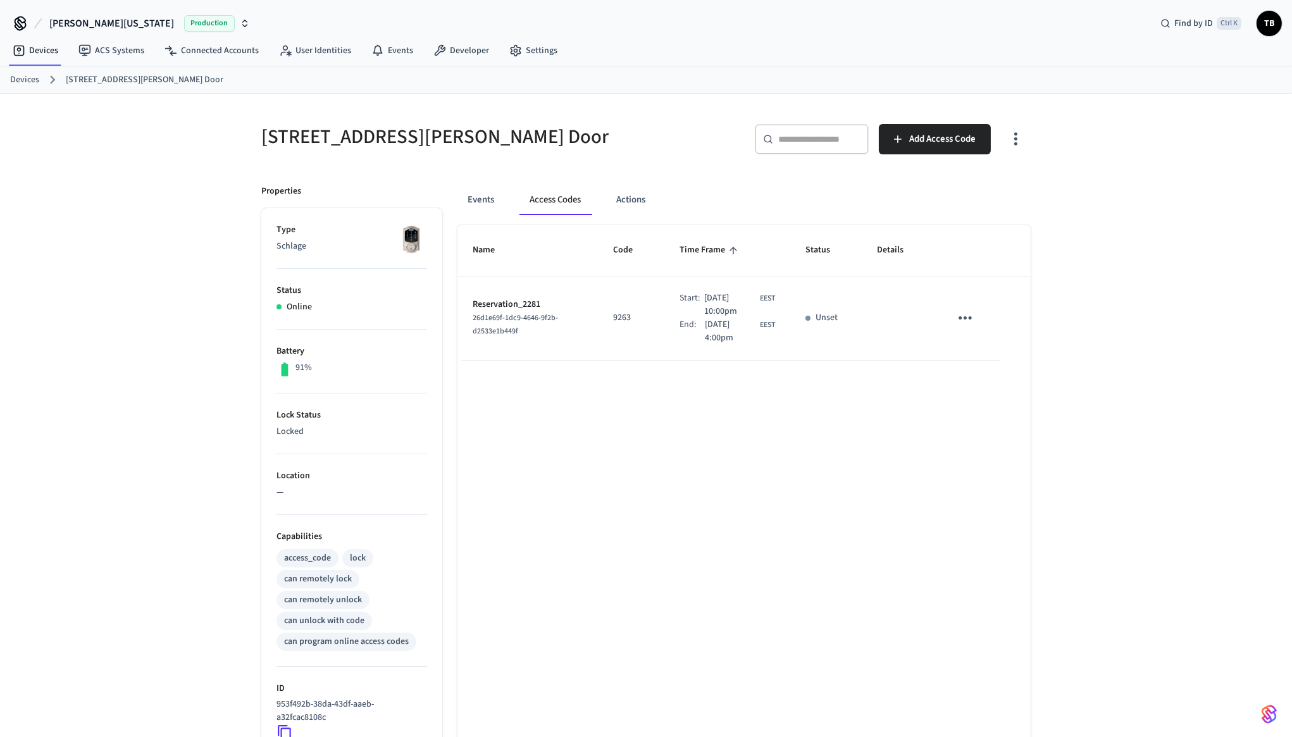
click at [860, 312] on td "Unset" at bounding box center [825, 318] width 71 height 84
click at [963, 320] on icon "sticky table" at bounding box center [965, 318] width 20 height 20
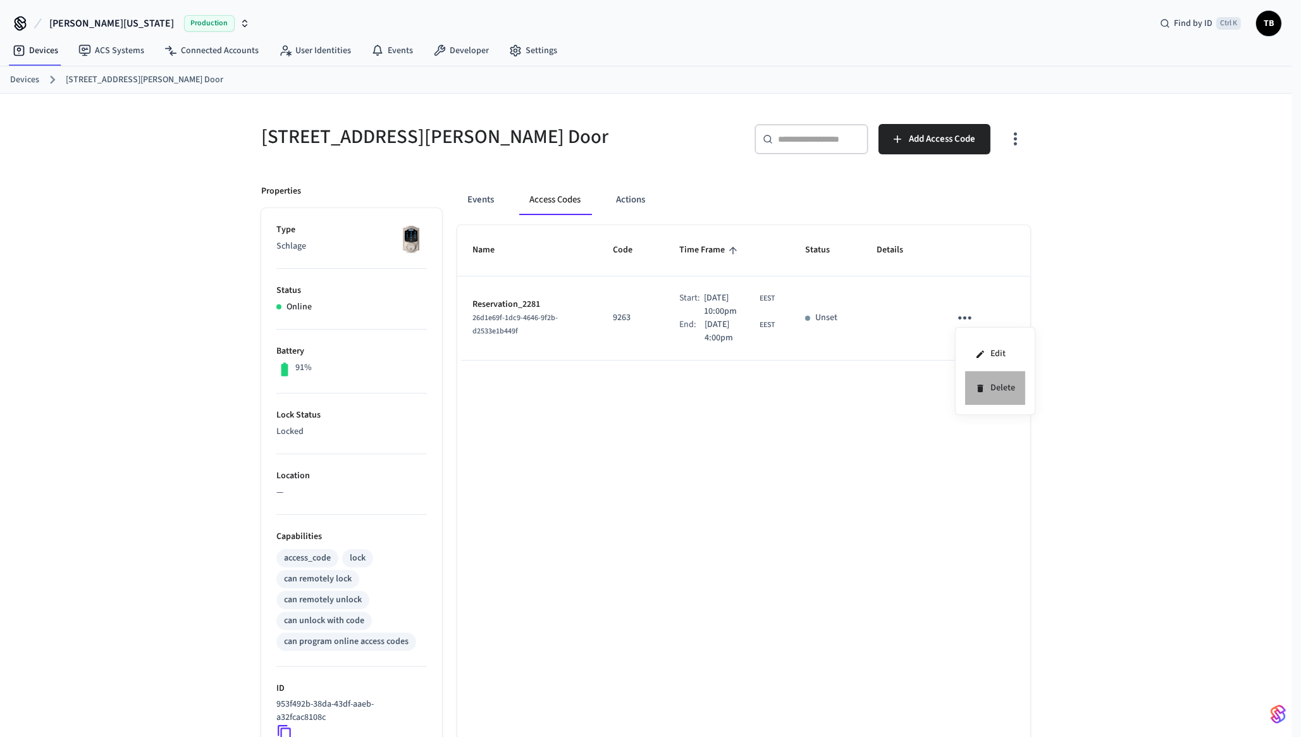
click at [1012, 388] on li "Delete" at bounding box center [995, 388] width 60 height 34
